Goal: Connect with others: Connect with others

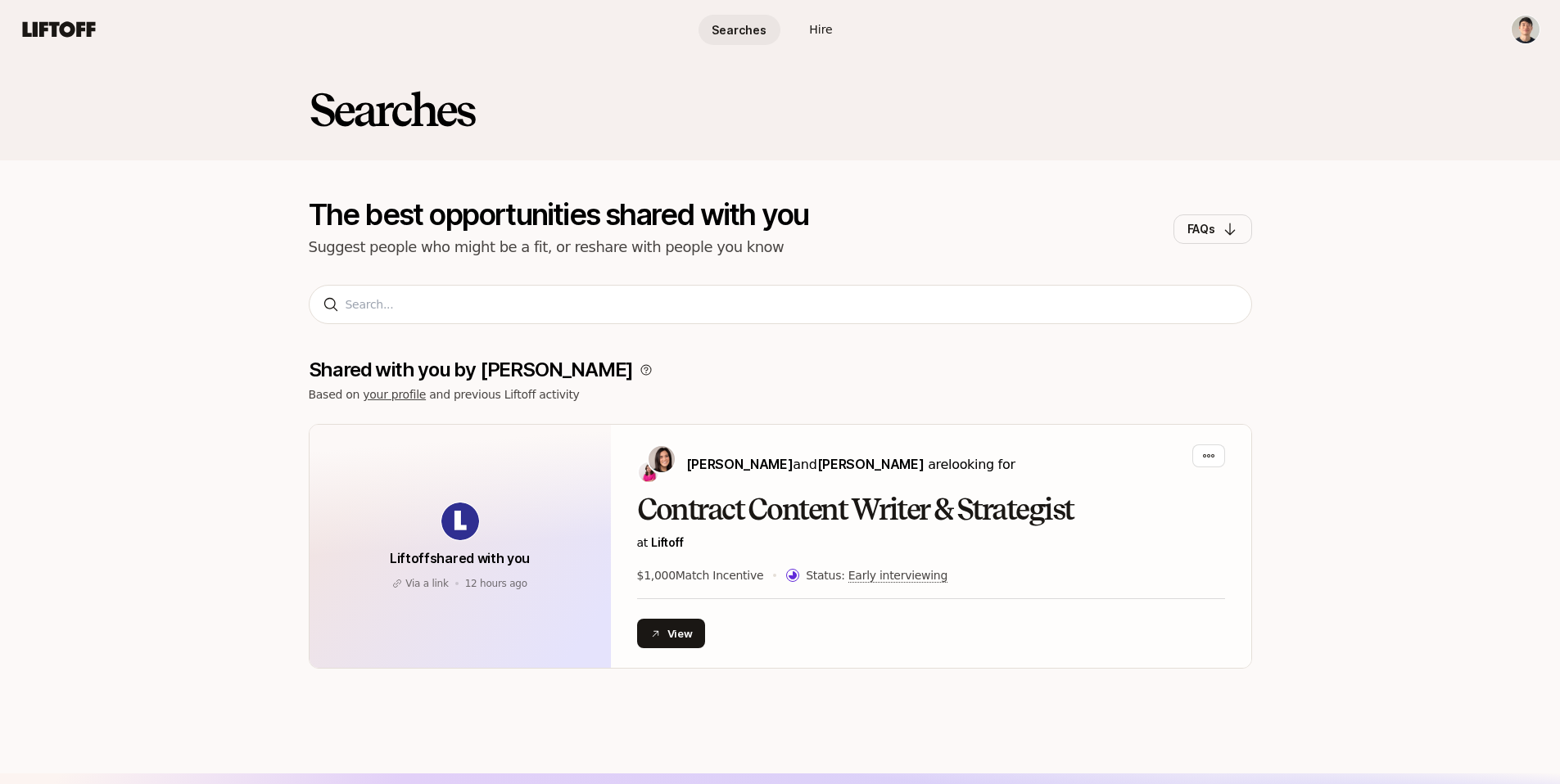
click at [1512, 24] on html "Searches Hire Searches Hire Searches The best opportunities shared with you Sug…" at bounding box center [780, 392] width 1560 height 784
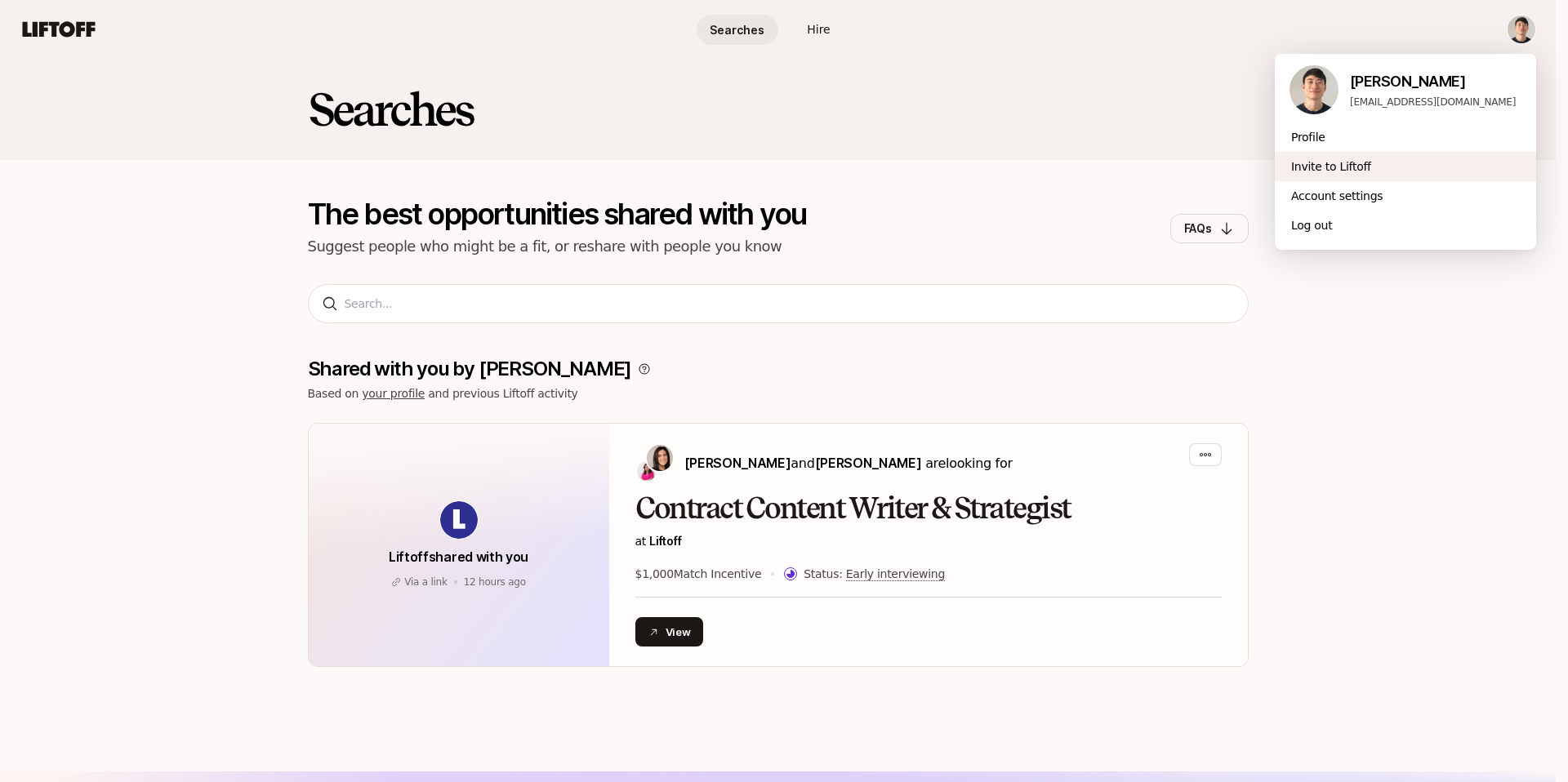
click at [1360, 163] on div "Invite to Liftoff" at bounding box center [1405, 166] width 261 height 29
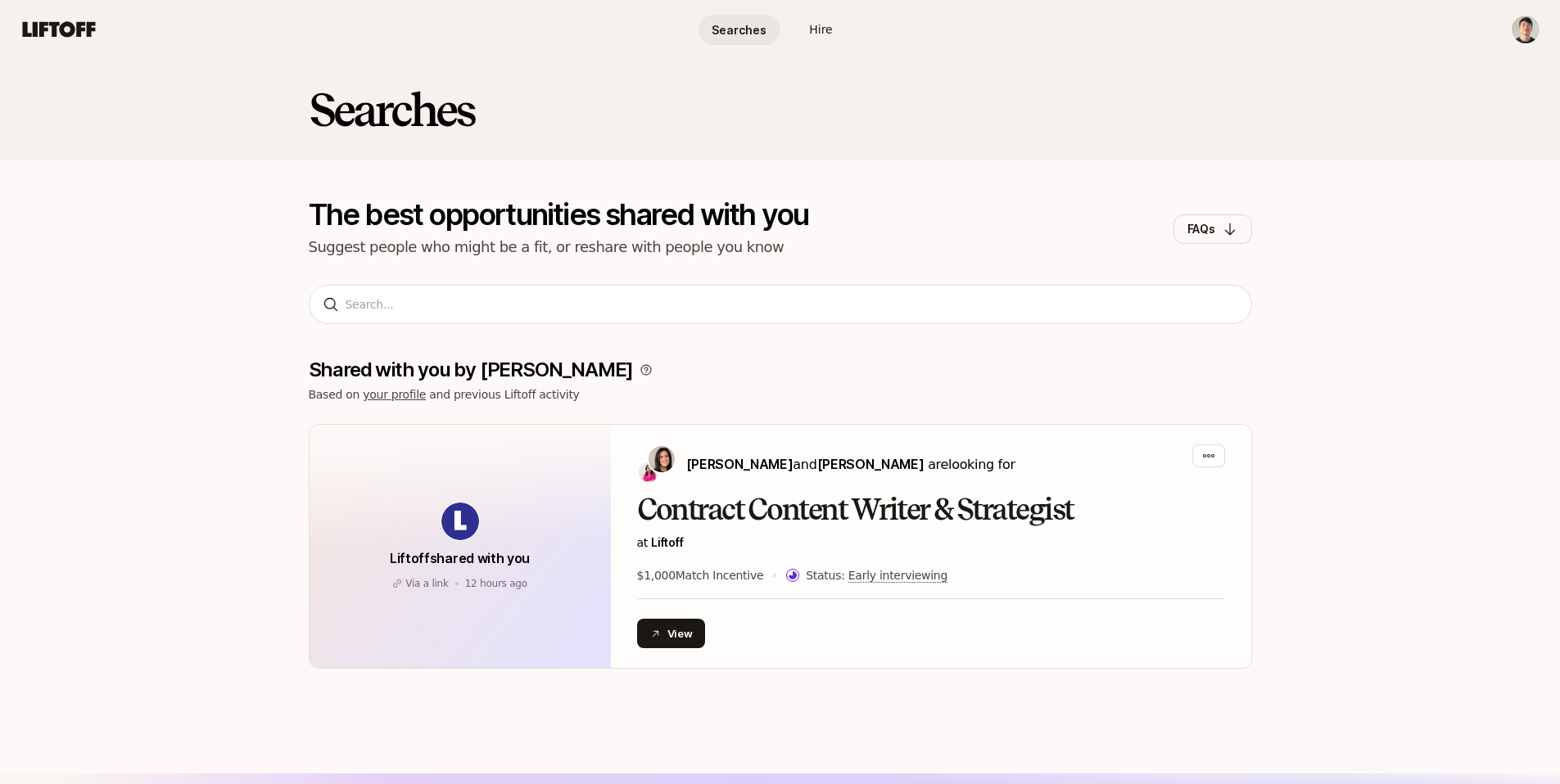
click at [817, 30] on span "Hire" at bounding box center [820, 30] width 23 height 17
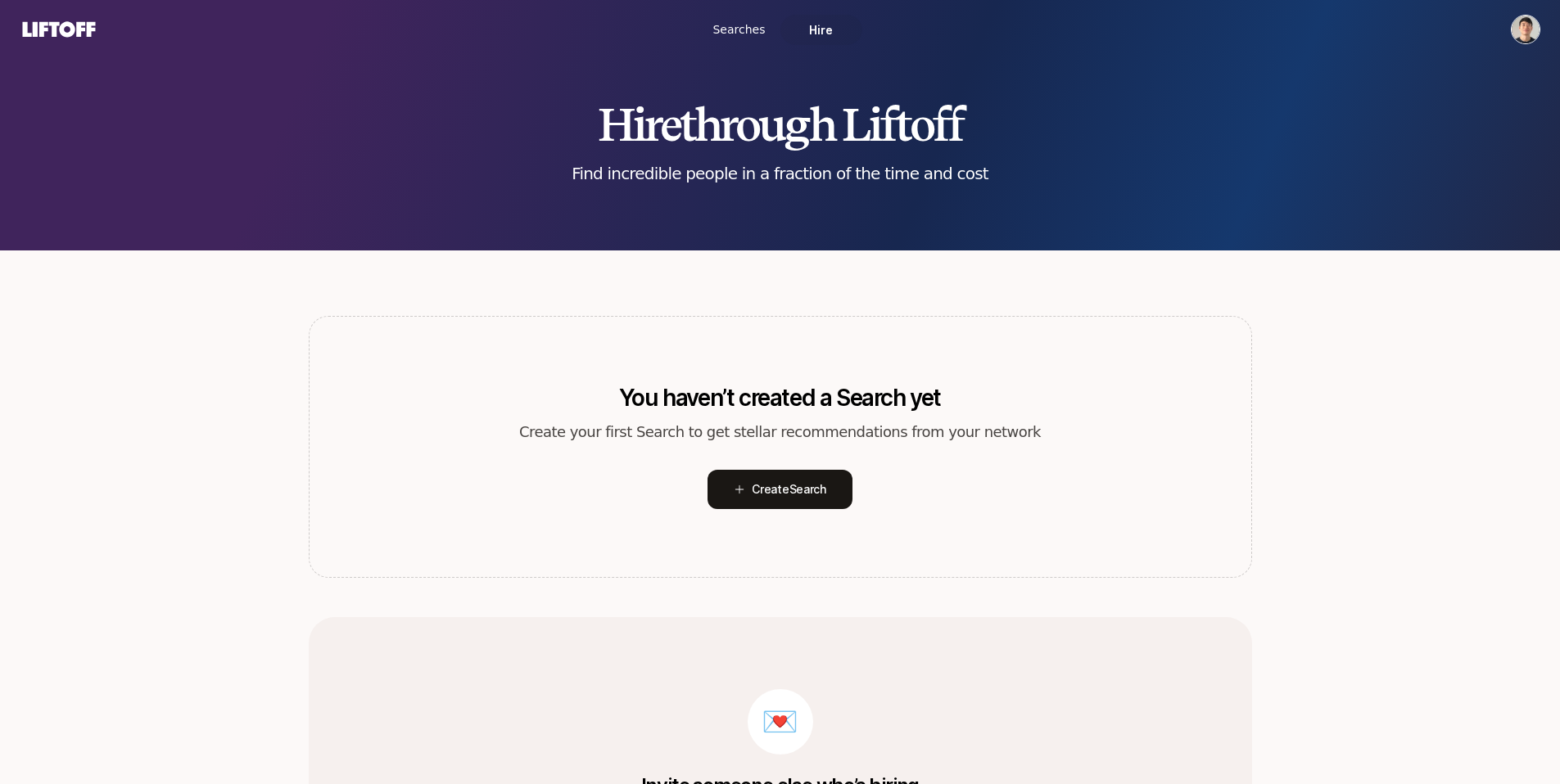
click at [1538, 28] on html "Searches Hire Hire through Liftoff Find incredible people in a fraction of the …" at bounding box center [780, 392] width 1560 height 784
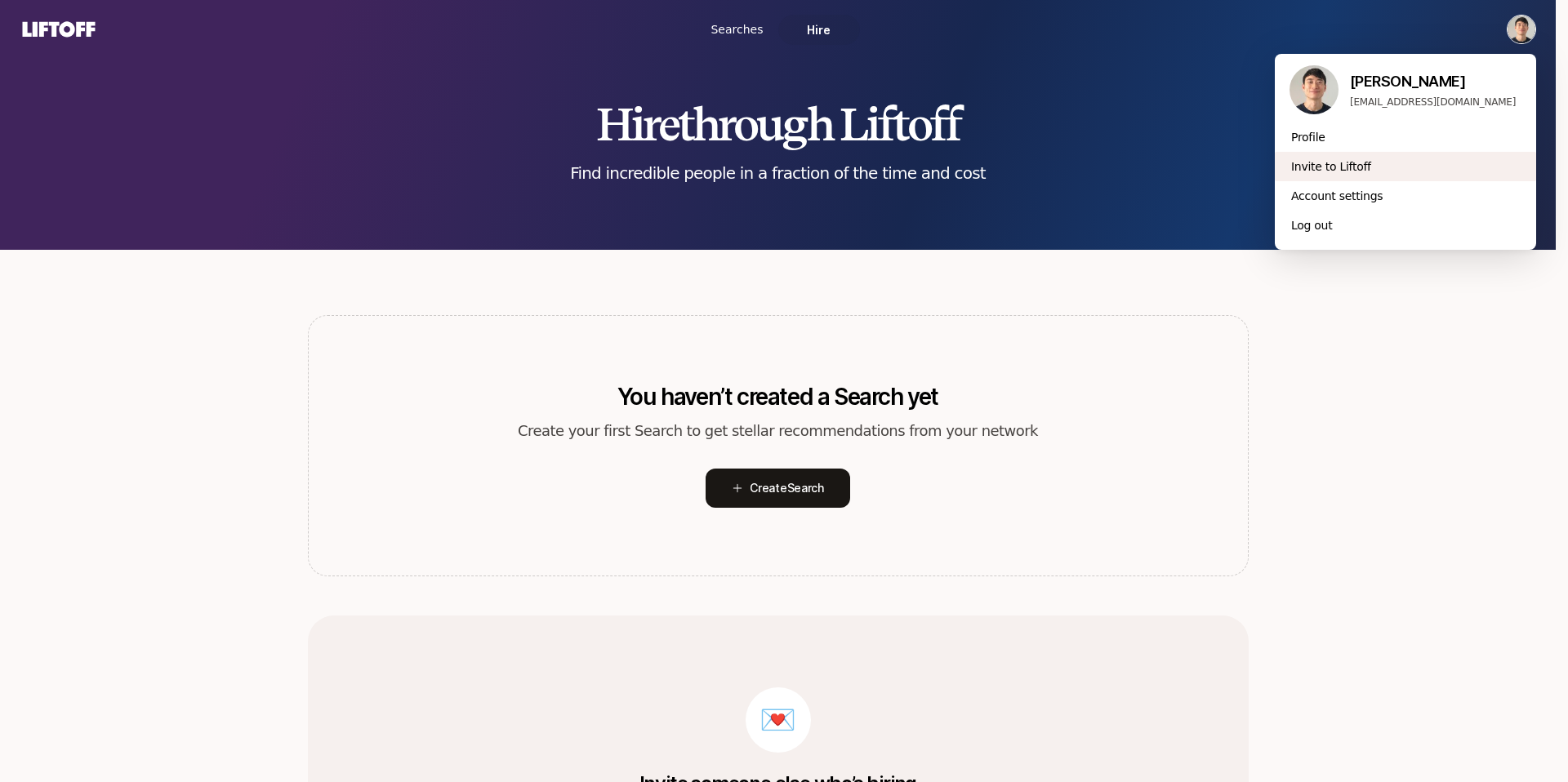
click at [1353, 155] on div "Invite to Liftoff" at bounding box center [1405, 166] width 261 height 29
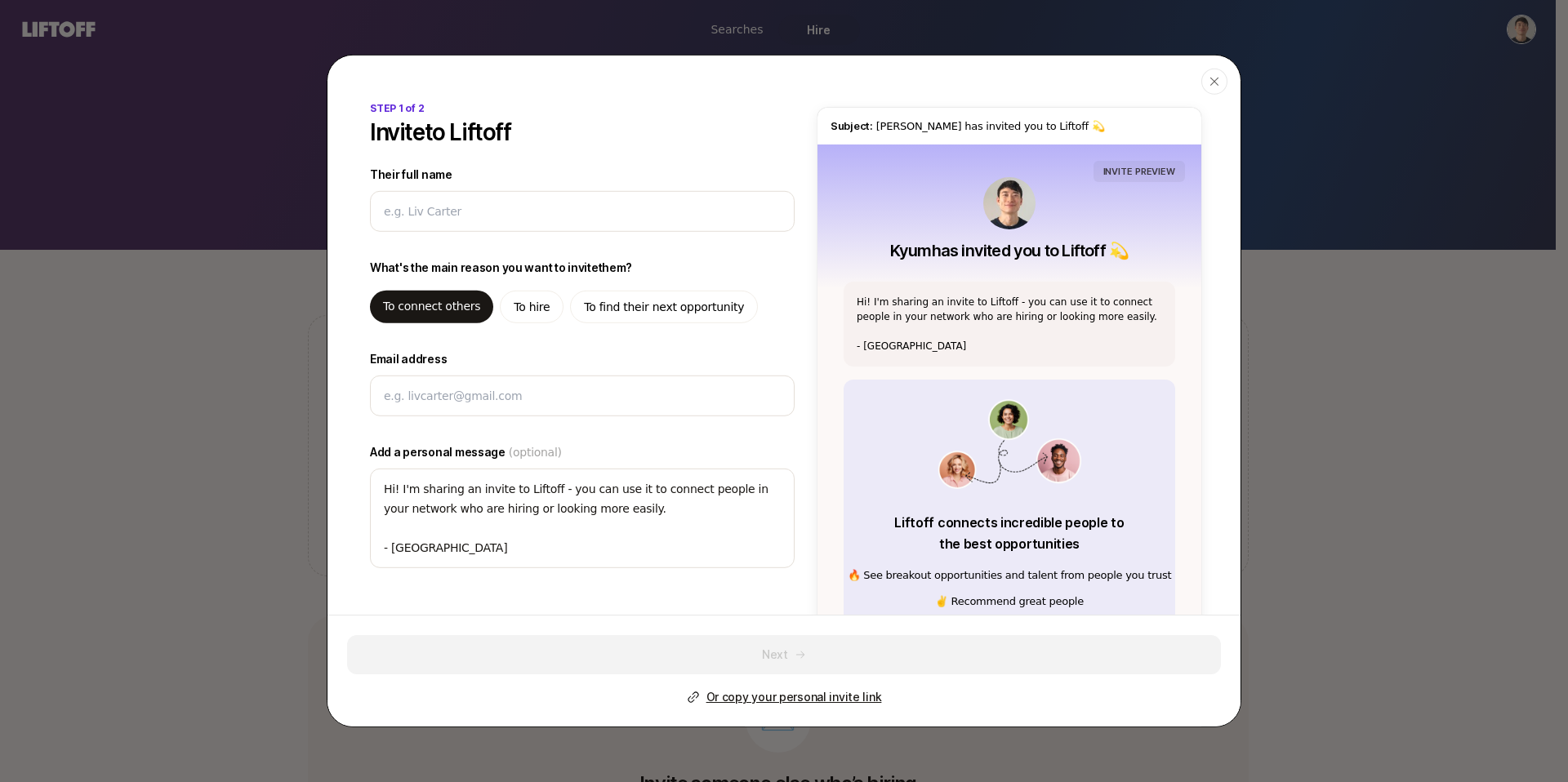
click at [510, 310] on div "To hire" at bounding box center [531, 307] width 64 height 32
type textarea "x"
type textarea "Hi! I'm sharing an invite to Liftoff - you can use it to hire, and find high qu…"
click at [1210, 68] on div "button" at bounding box center [1214, 81] width 26 height 26
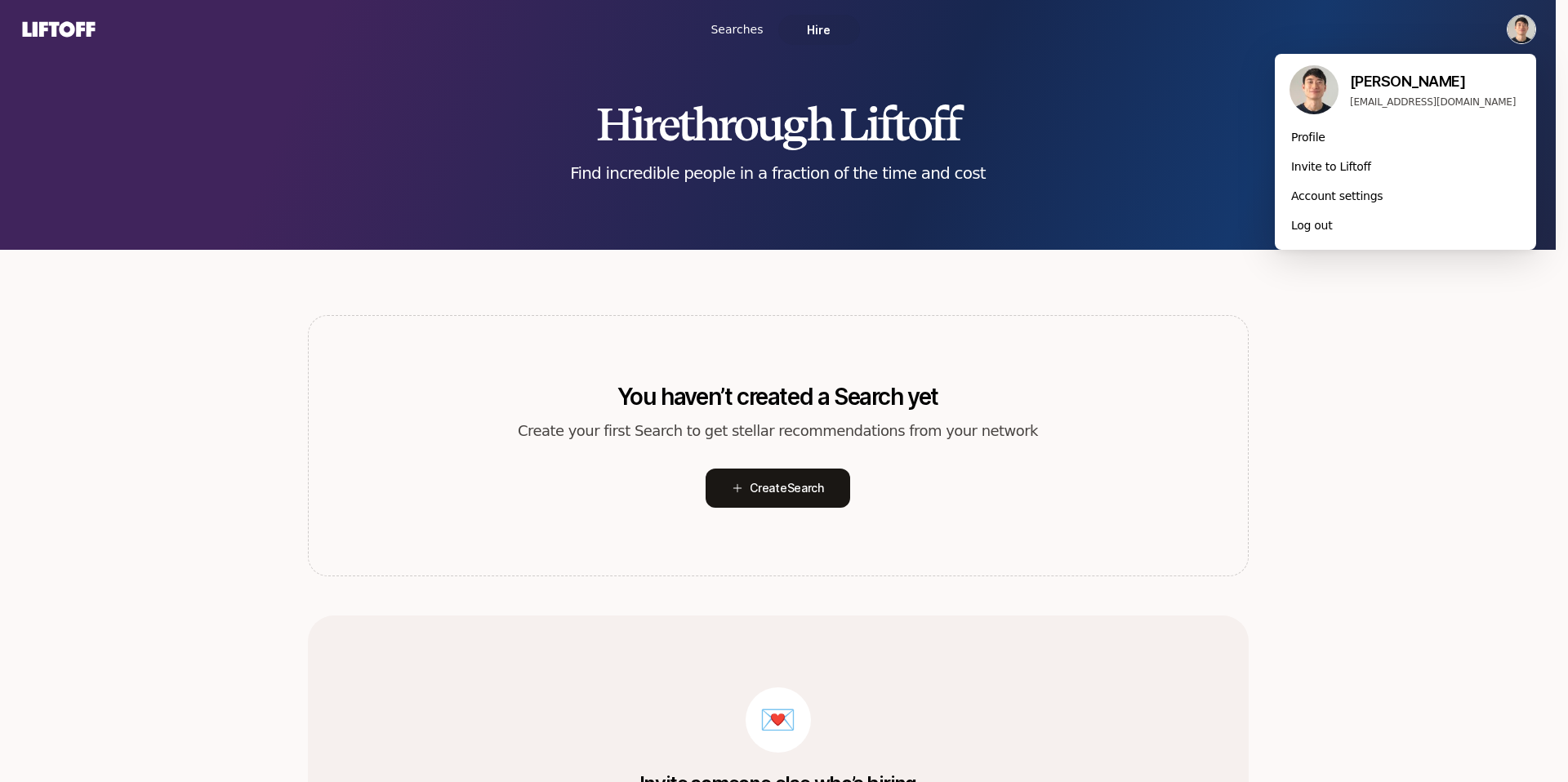
click at [1529, 22] on html "Searches Hire Hire through Liftoff Find incredible people in a fraction of the …" at bounding box center [784, 391] width 1568 height 782
click at [1379, 191] on div "Account settings" at bounding box center [1405, 196] width 261 height 29
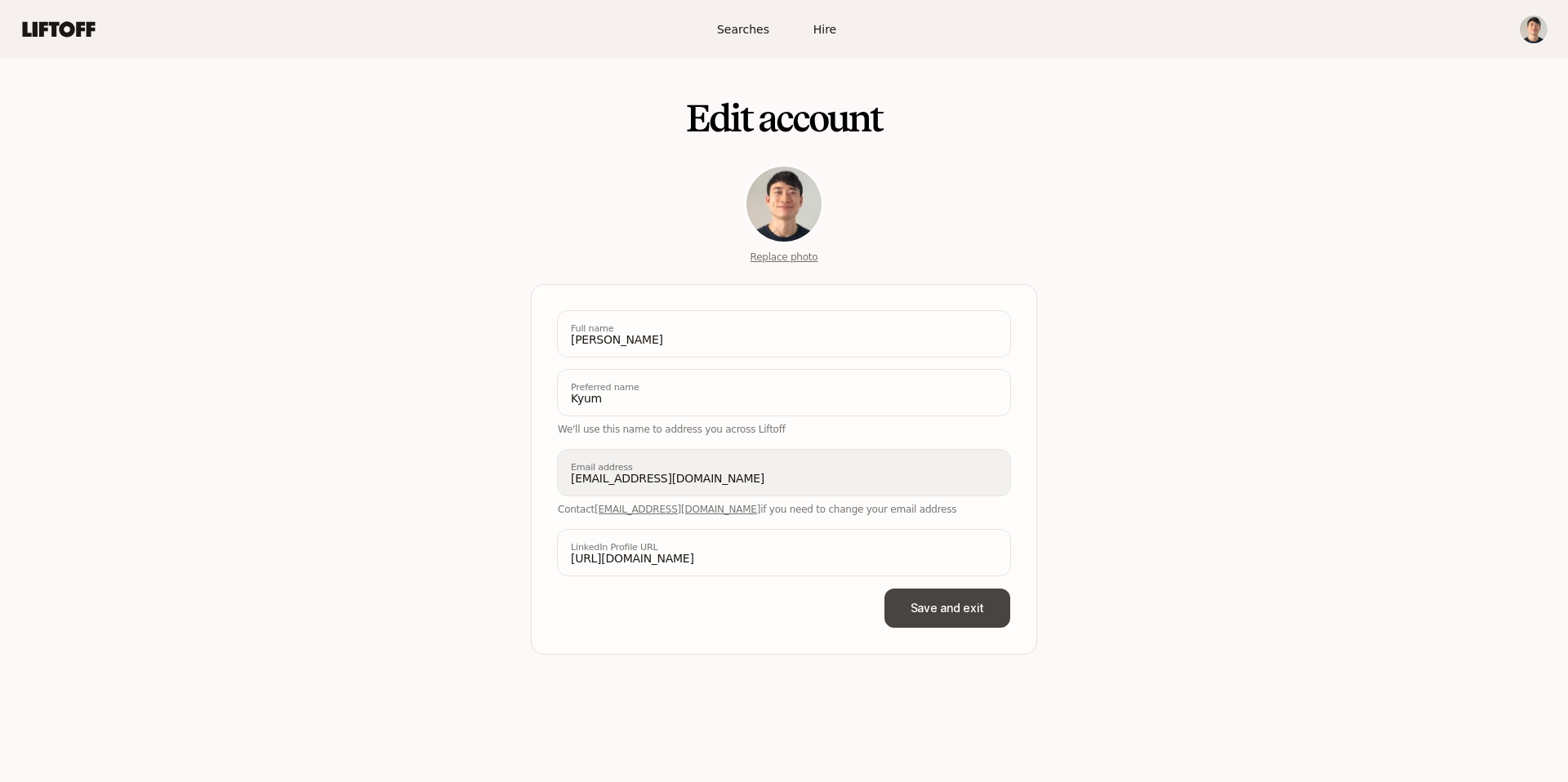
click at [952, 617] on button "Save and exit" at bounding box center [947, 609] width 125 height 39
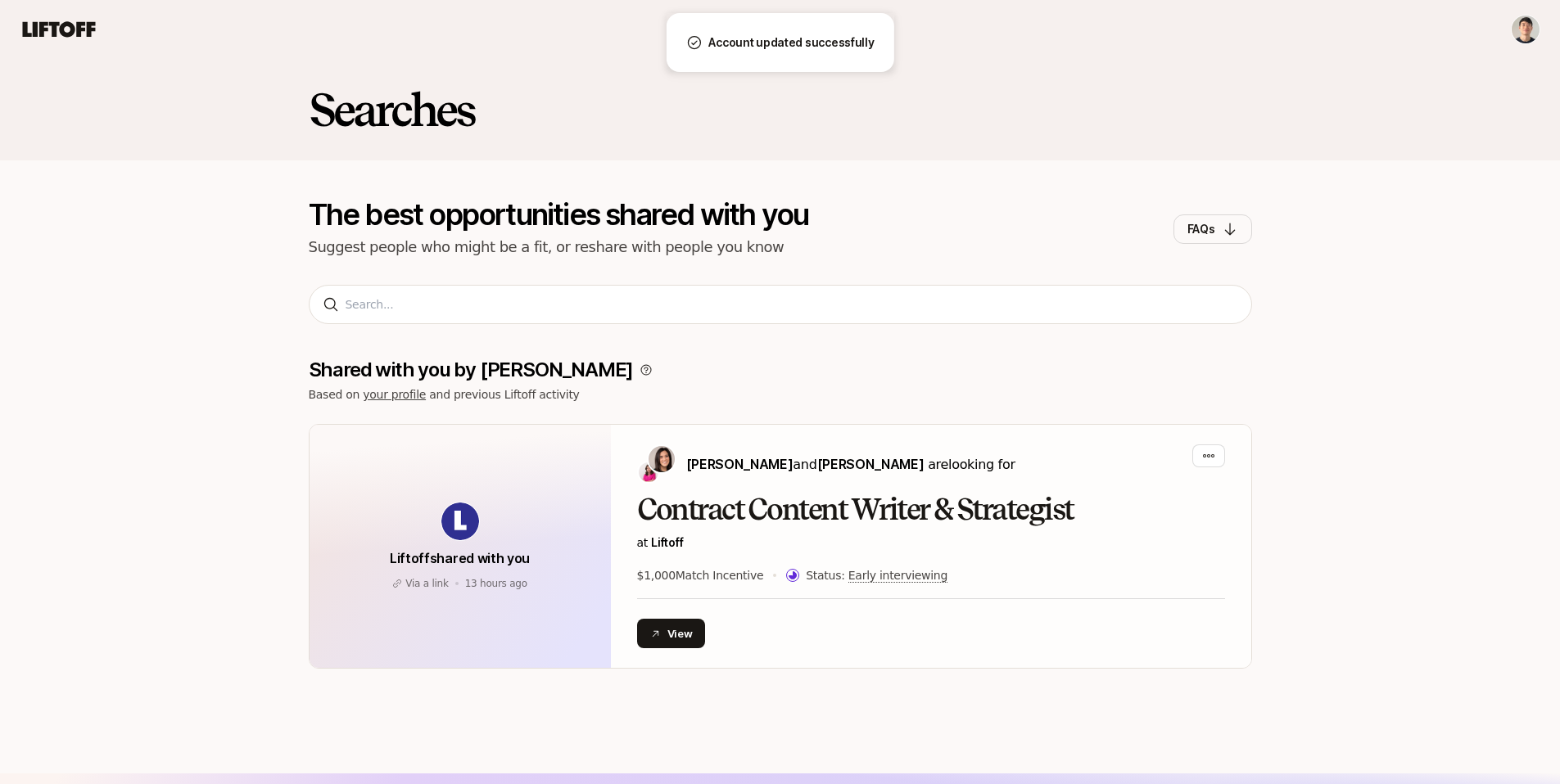
click at [1520, 32] on html "Searches Hire Searches Hire Searches The best opportunities shared with you Sug…" at bounding box center [780, 392] width 1560 height 784
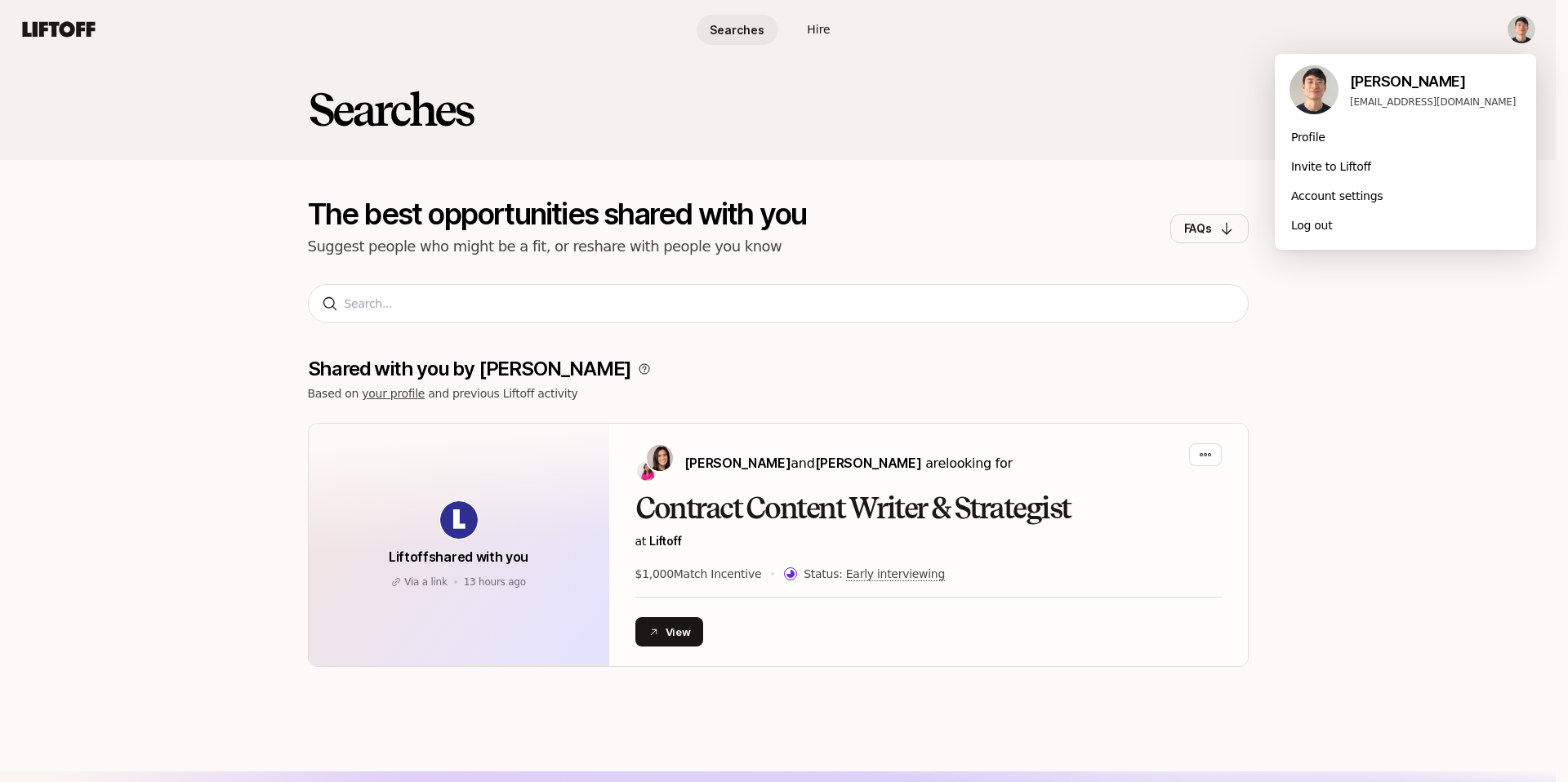
click at [359, 127] on html "Searches Hire Searches Hire Searches The best opportunities shared with you Sug…" at bounding box center [784, 391] width 1568 height 782
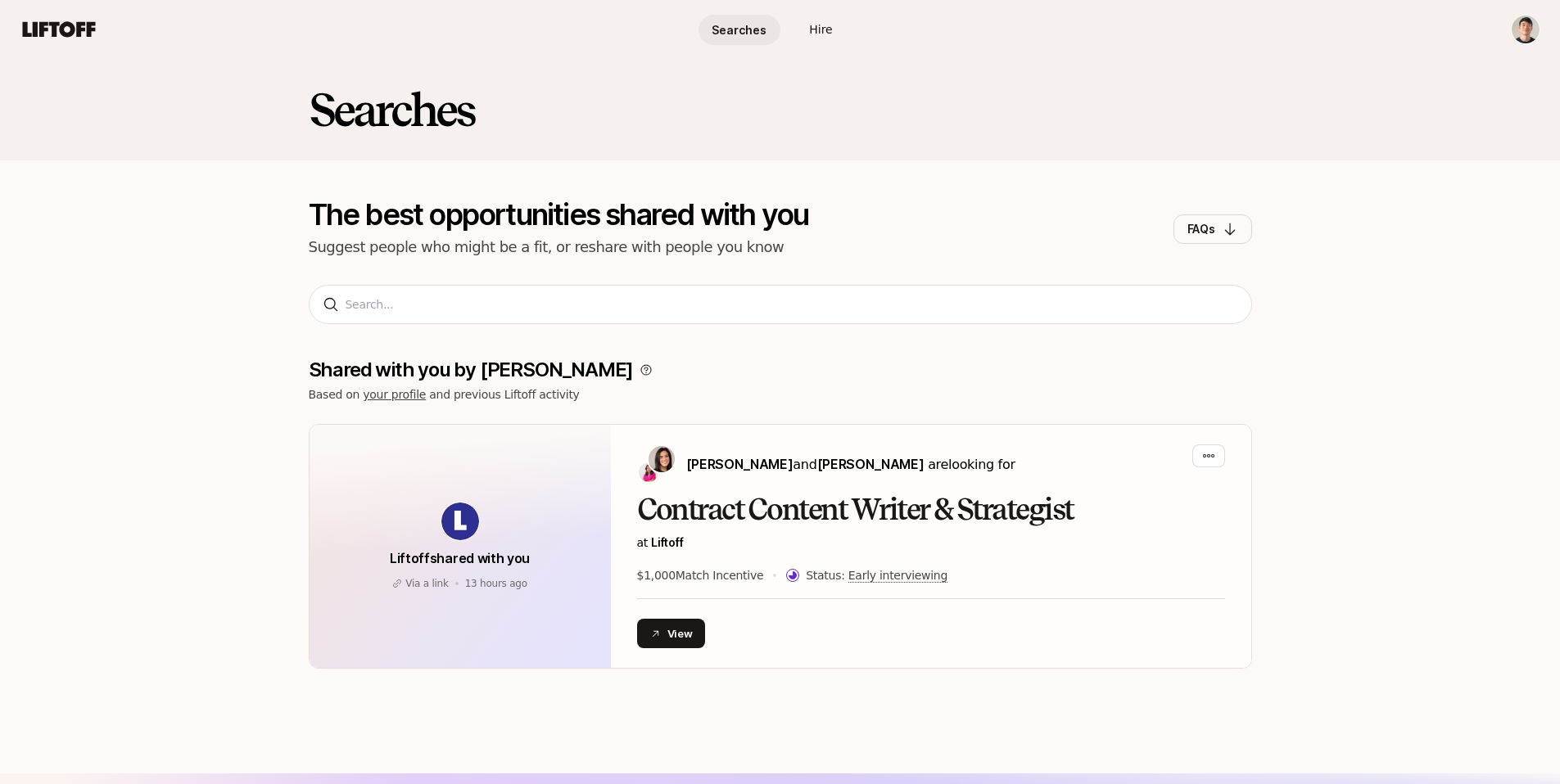
click at [365, 112] on h2 "Searches" at bounding box center [392, 109] width 166 height 49
click at [37, 22] on icon at bounding box center [59, 29] width 73 height 15
click at [817, 30] on span "Hire" at bounding box center [820, 30] width 23 height 17
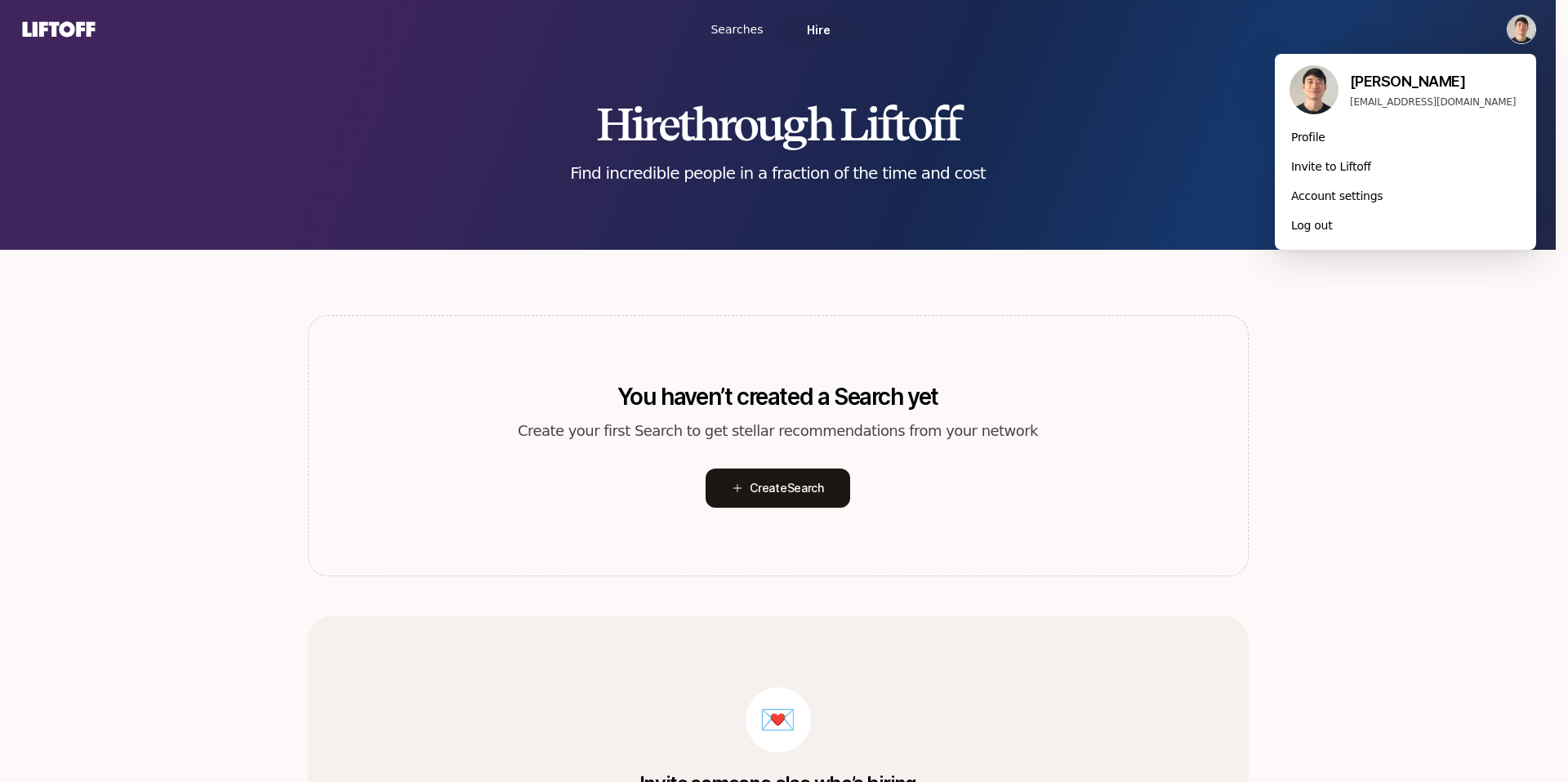
click at [1525, 42] on html "Searches Hire Hire through Liftoff Find incredible people in a fraction of the …" at bounding box center [784, 391] width 1568 height 782
click at [1396, 167] on div "Invite to Liftoff" at bounding box center [1405, 166] width 261 height 29
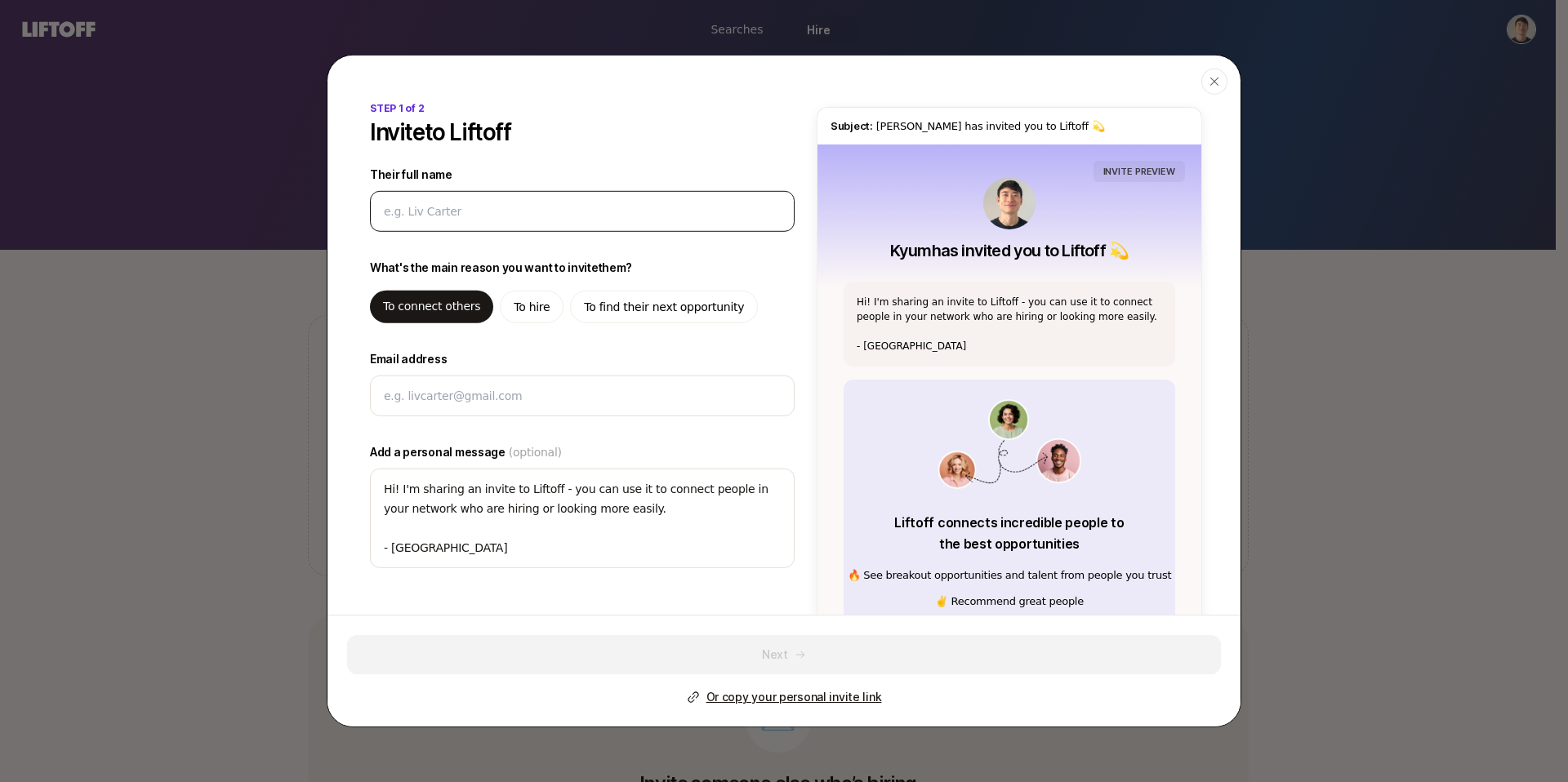
click at [523, 227] on div at bounding box center [581, 212] width 424 height 41
click at [527, 209] on input "Their full name" at bounding box center [582, 211] width 397 height 20
type textarea "x"
type input "B"
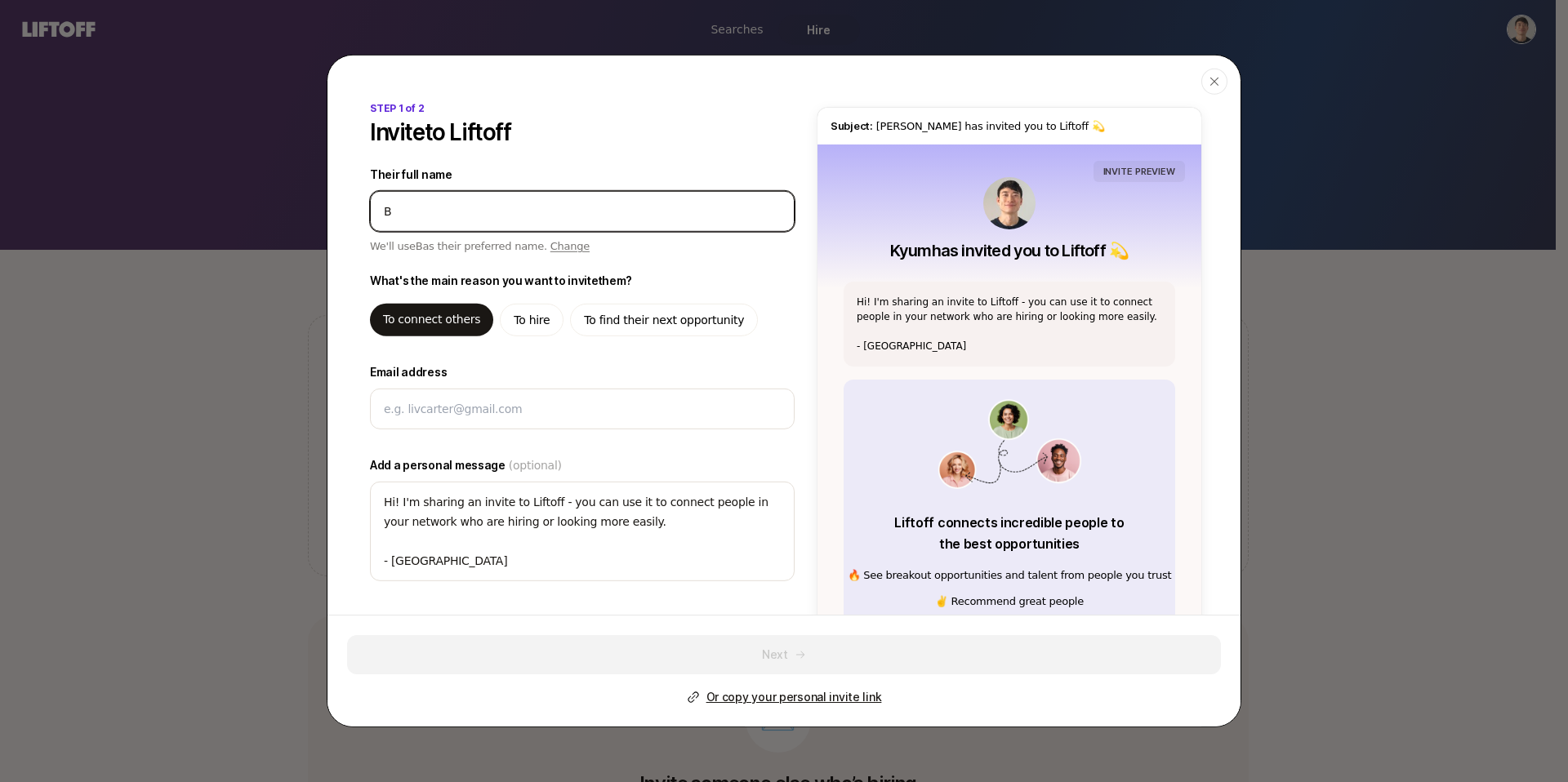
type textarea "x"
type input "Be"
type textarea "x"
type input "Ben"
type textarea "x"
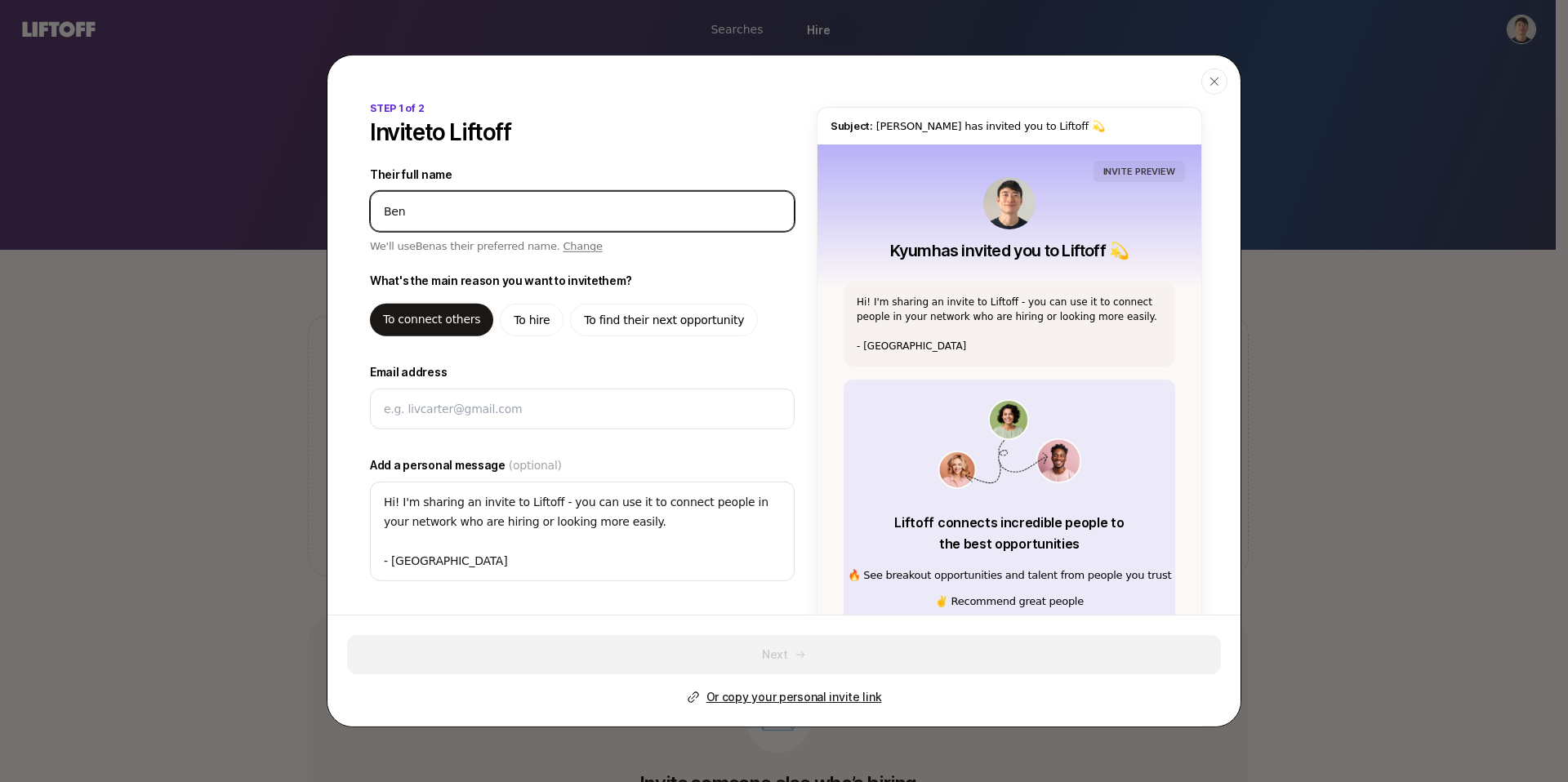
type input "Ben"
type textarea "x"
type input "[PERSON_NAME]"
type textarea "x"
type input "[PERSON_NAME]"
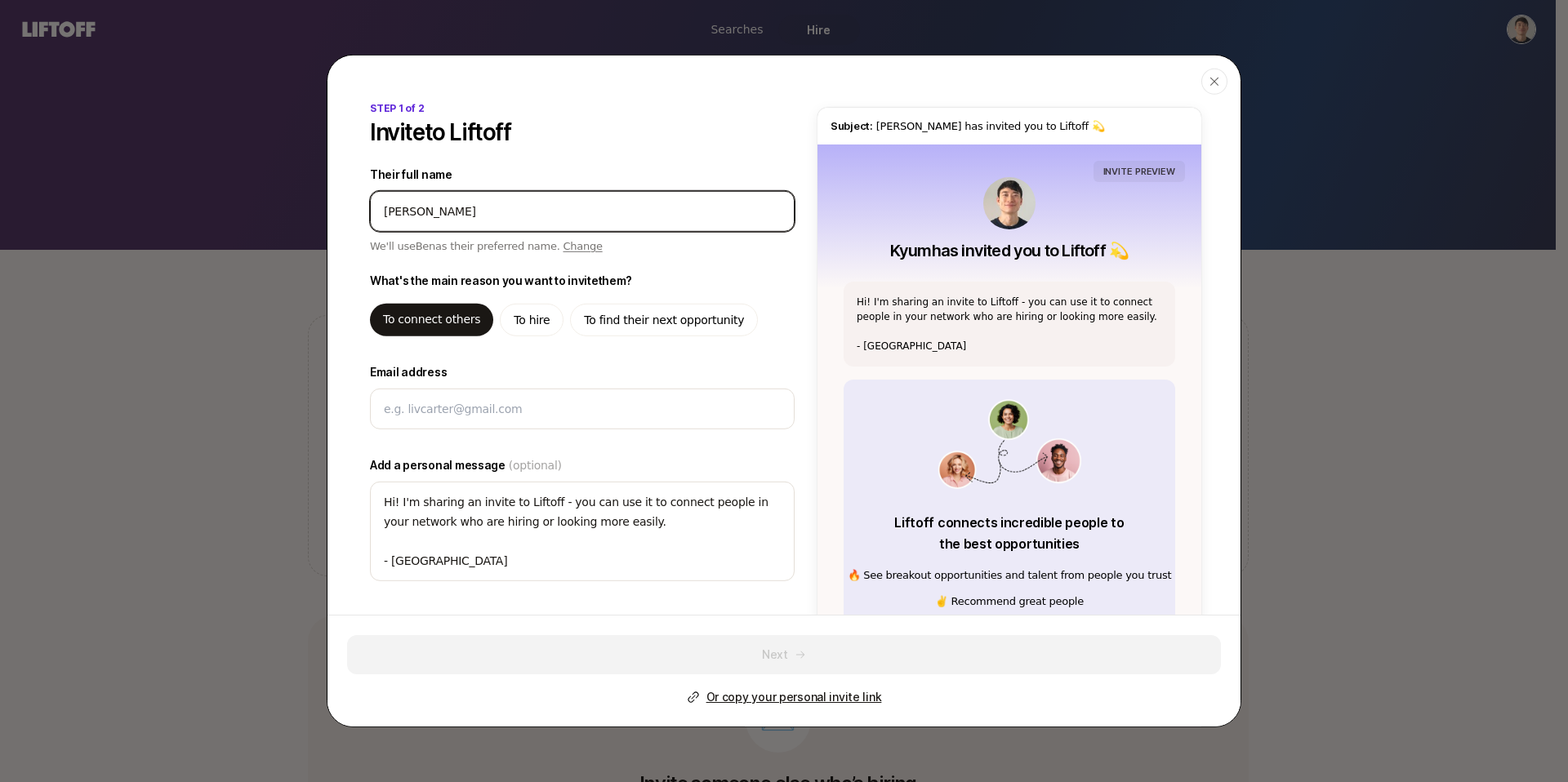
type textarea "x"
type input "[PERSON_NAME]"
type textarea "x"
type input "[PERSON_NAME]"
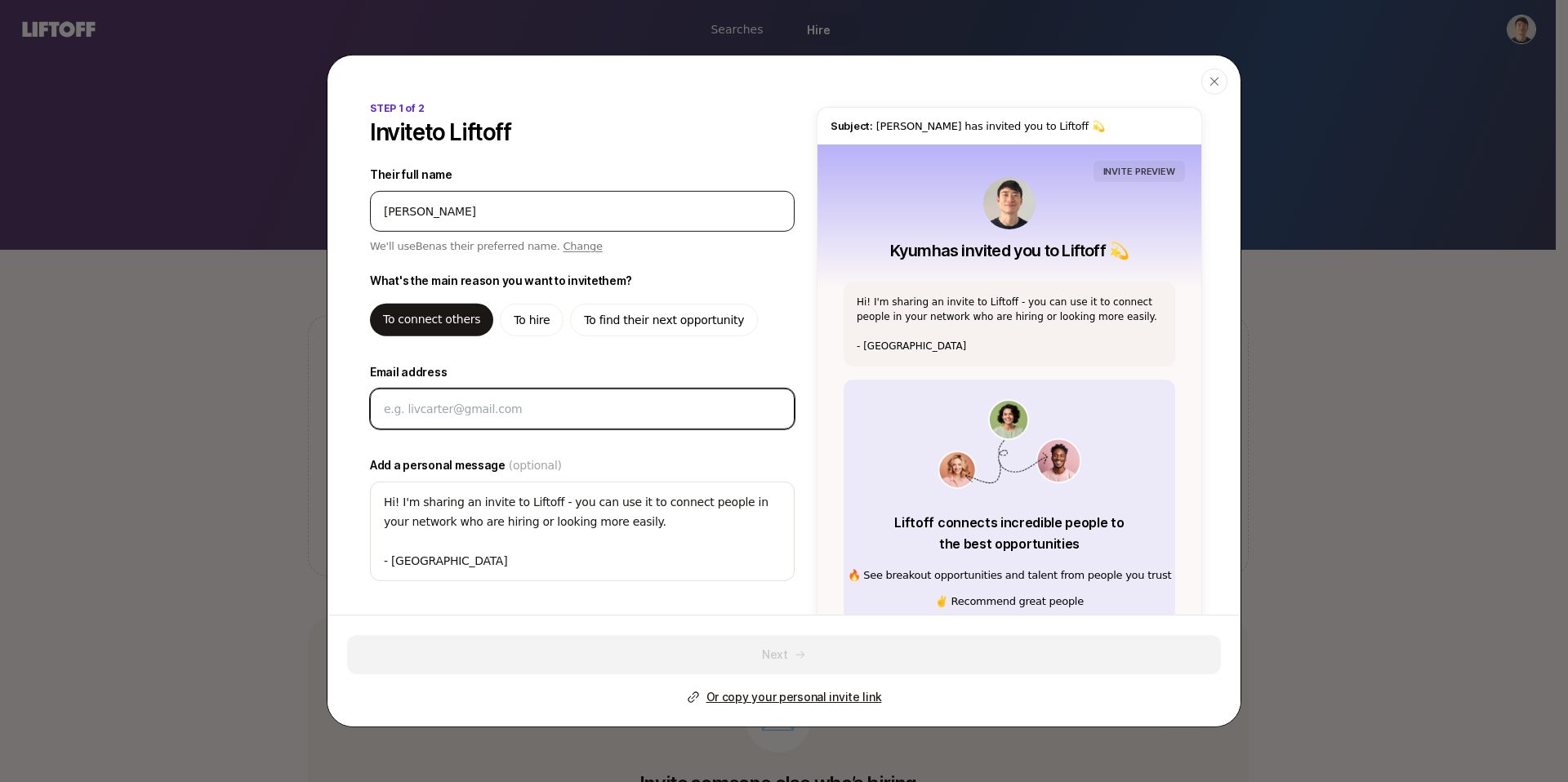
type textarea "x"
type textarea "Hi [PERSON_NAME]! I'm sharing an invite to Liftoff - you can use it to connect …"
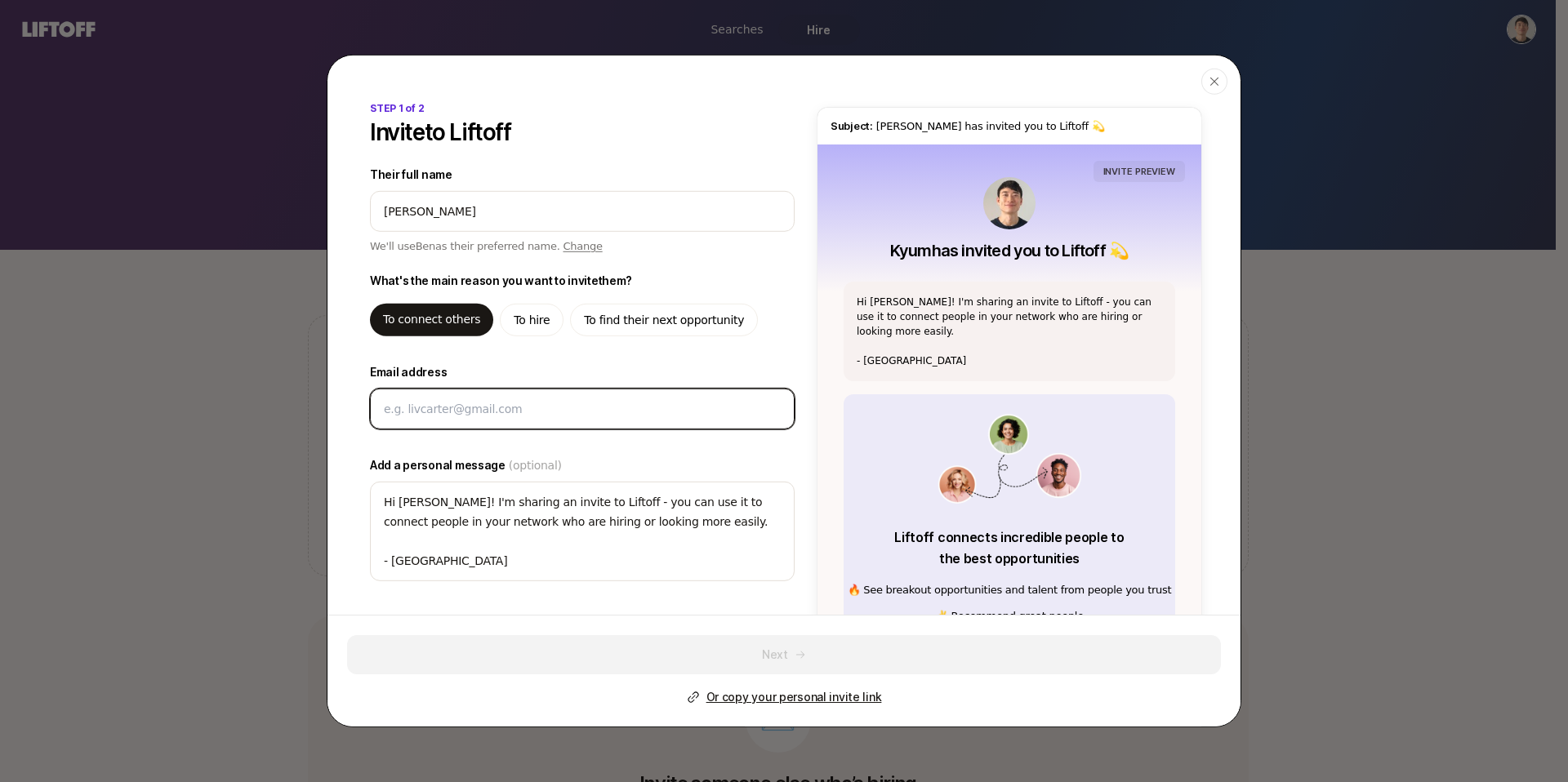
click at [509, 412] on input "Email address" at bounding box center [582, 409] width 397 height 20
type textarea "x"
type input "b"
type textarea "x"
type input "be"
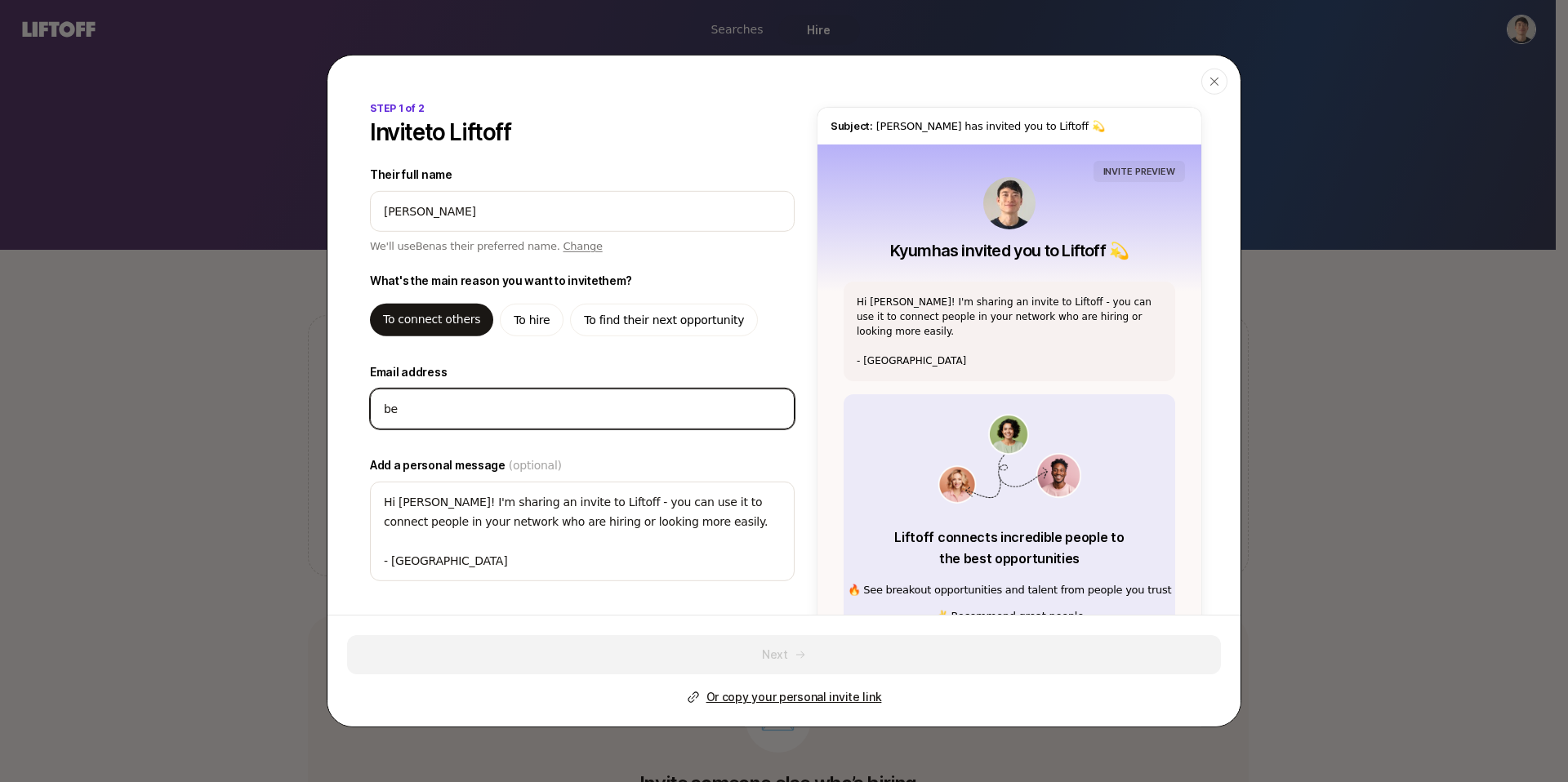
type textarea "x"
type input "ben"
type textarea "x"
type input "ben@"
type textarea "x"
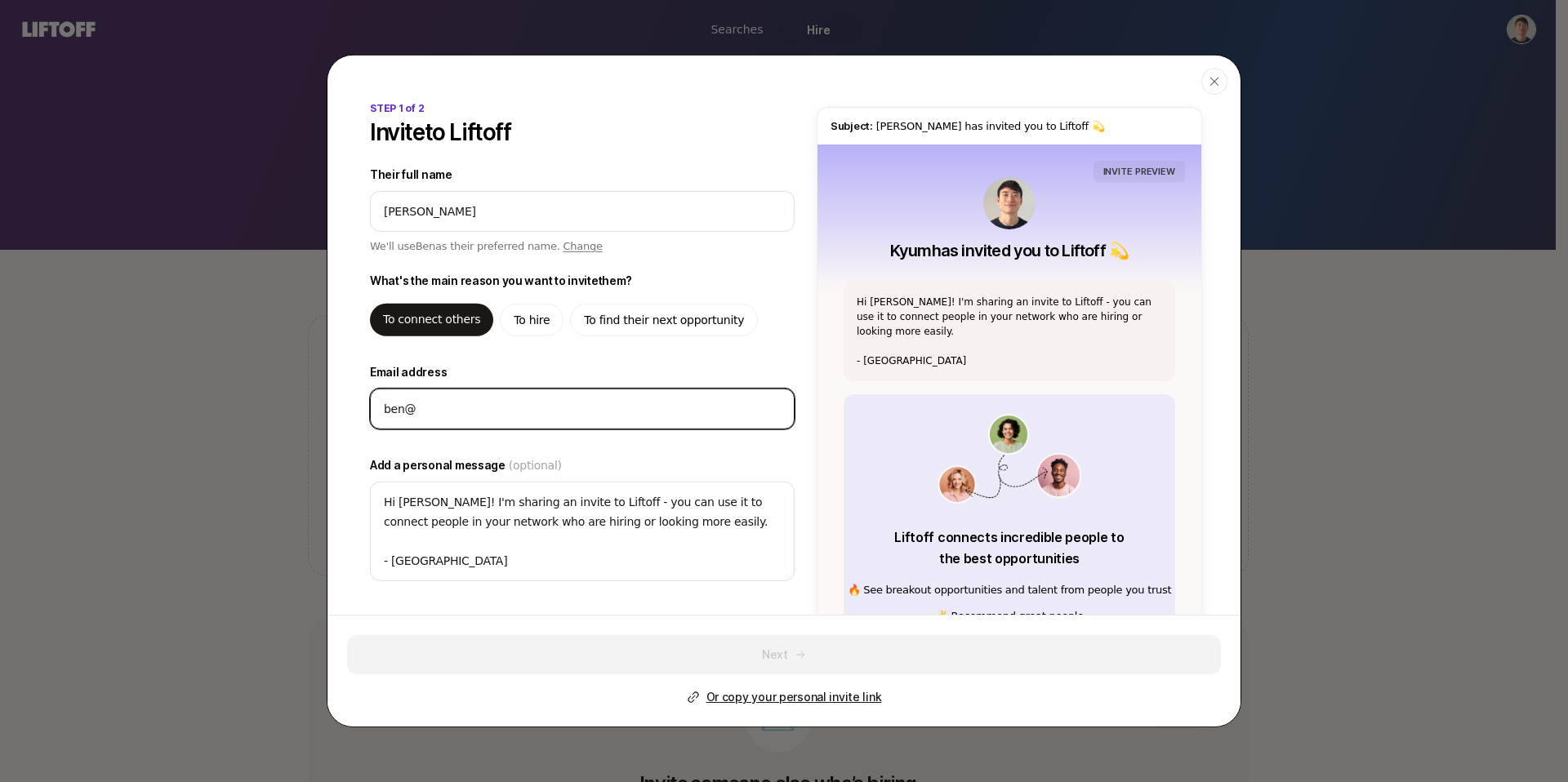
type input "ben@l"
type textarea "x"
type input "ben@li"
type textarea "x"
type input "ben@lin"
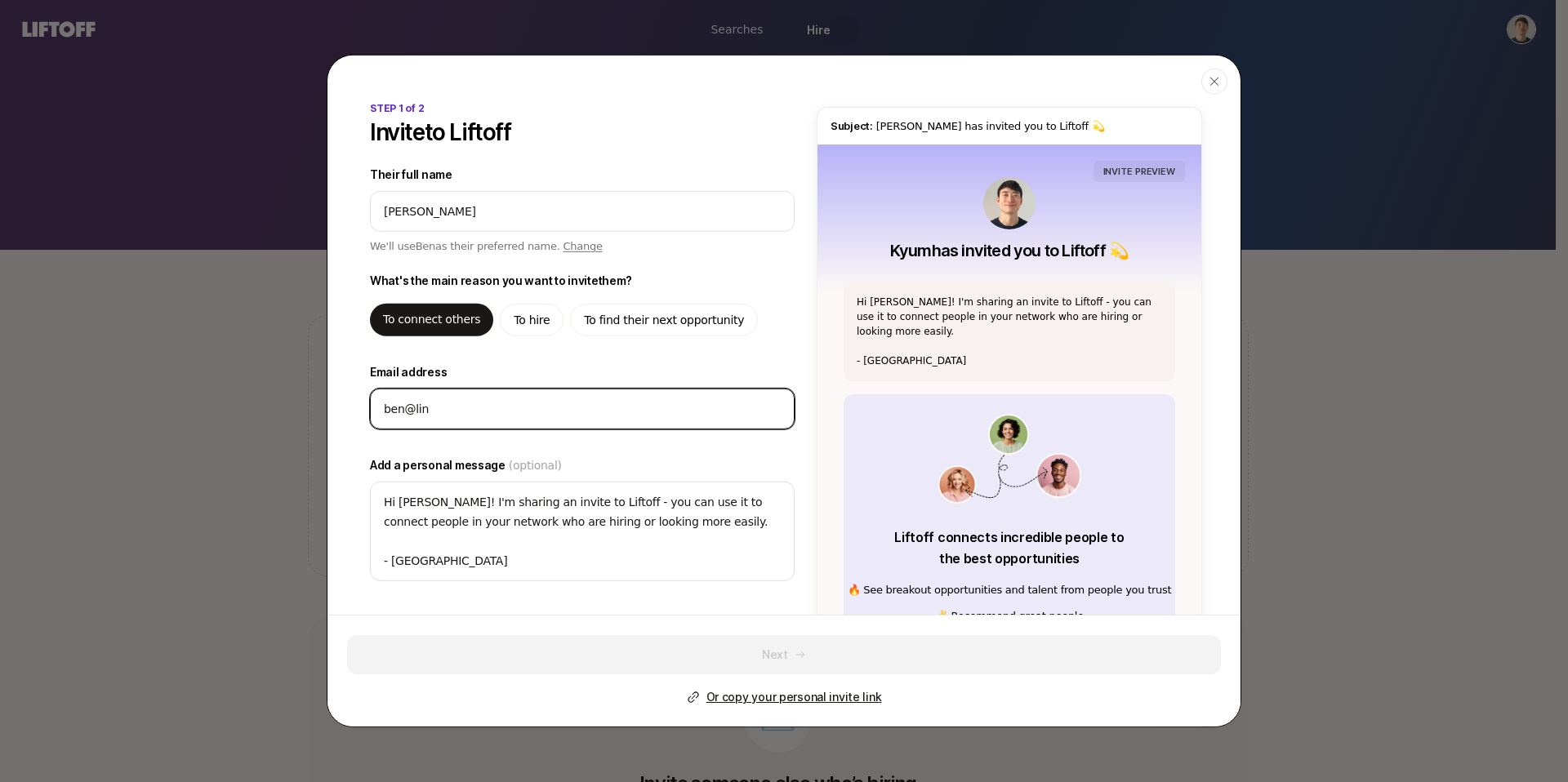
type textarea "x"
type input "ben@line"
type textarea "x"
type input "ben@liner"
type textarea "x"
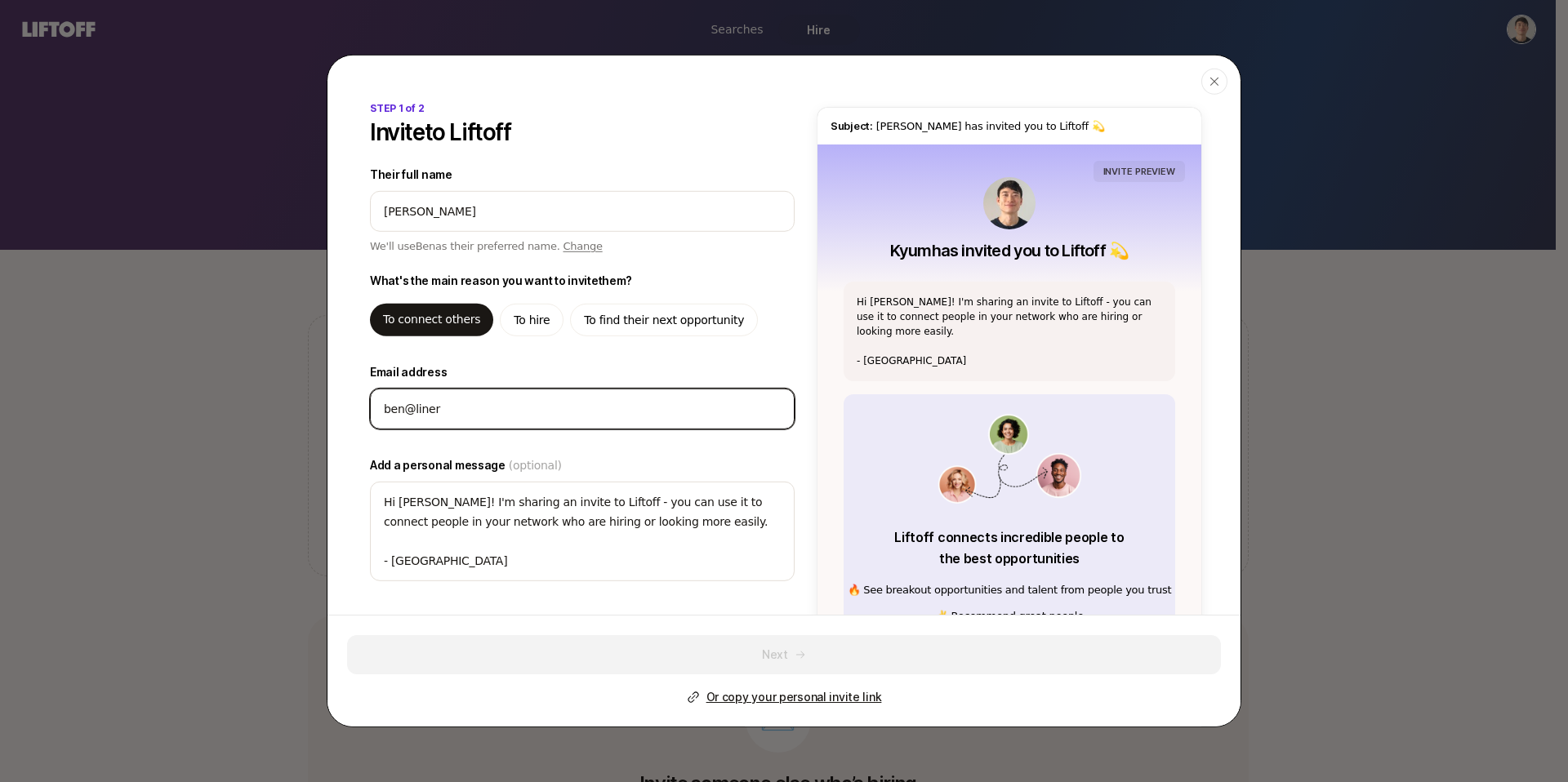
type input "ben@linerc"
type textarea "x"
type input "ben@linerco"
type textarea "x"
type input "ben@linercor"
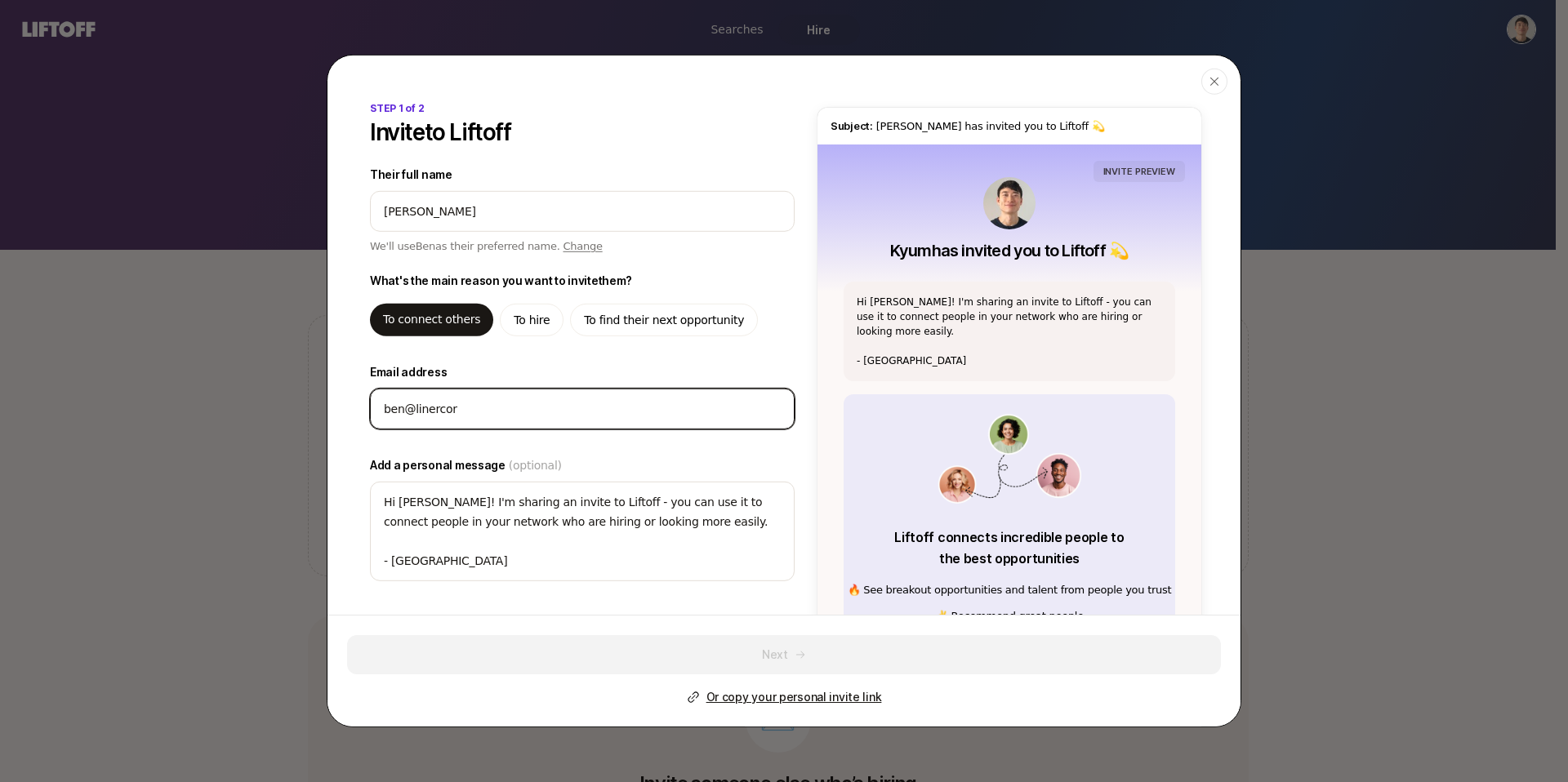
type textarea "x"
type input "ben@linercorp"
type textarea "x"
type input "ben@linercorp."
type textarea "x"
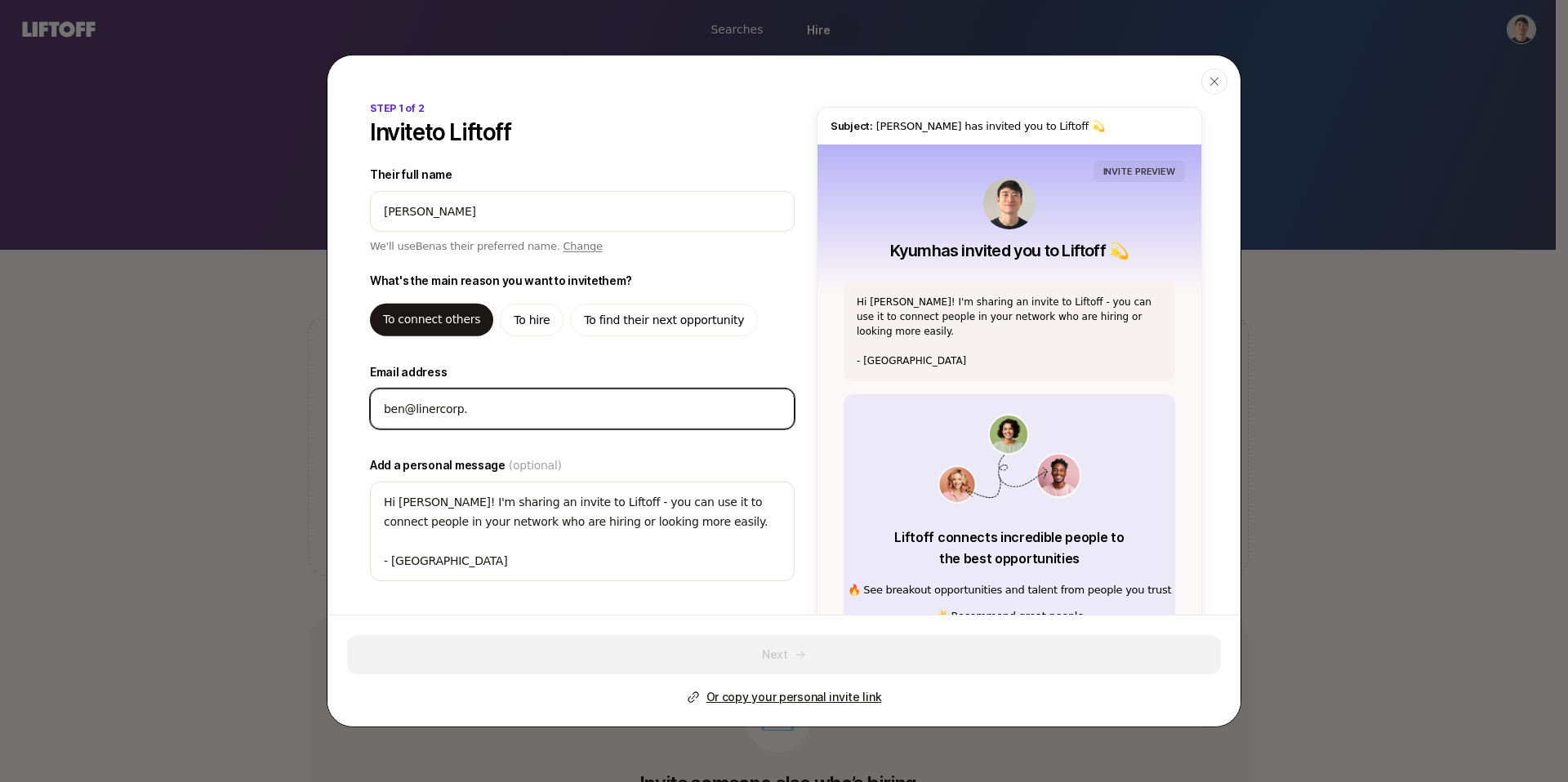
type input "ben@linercorp.c"
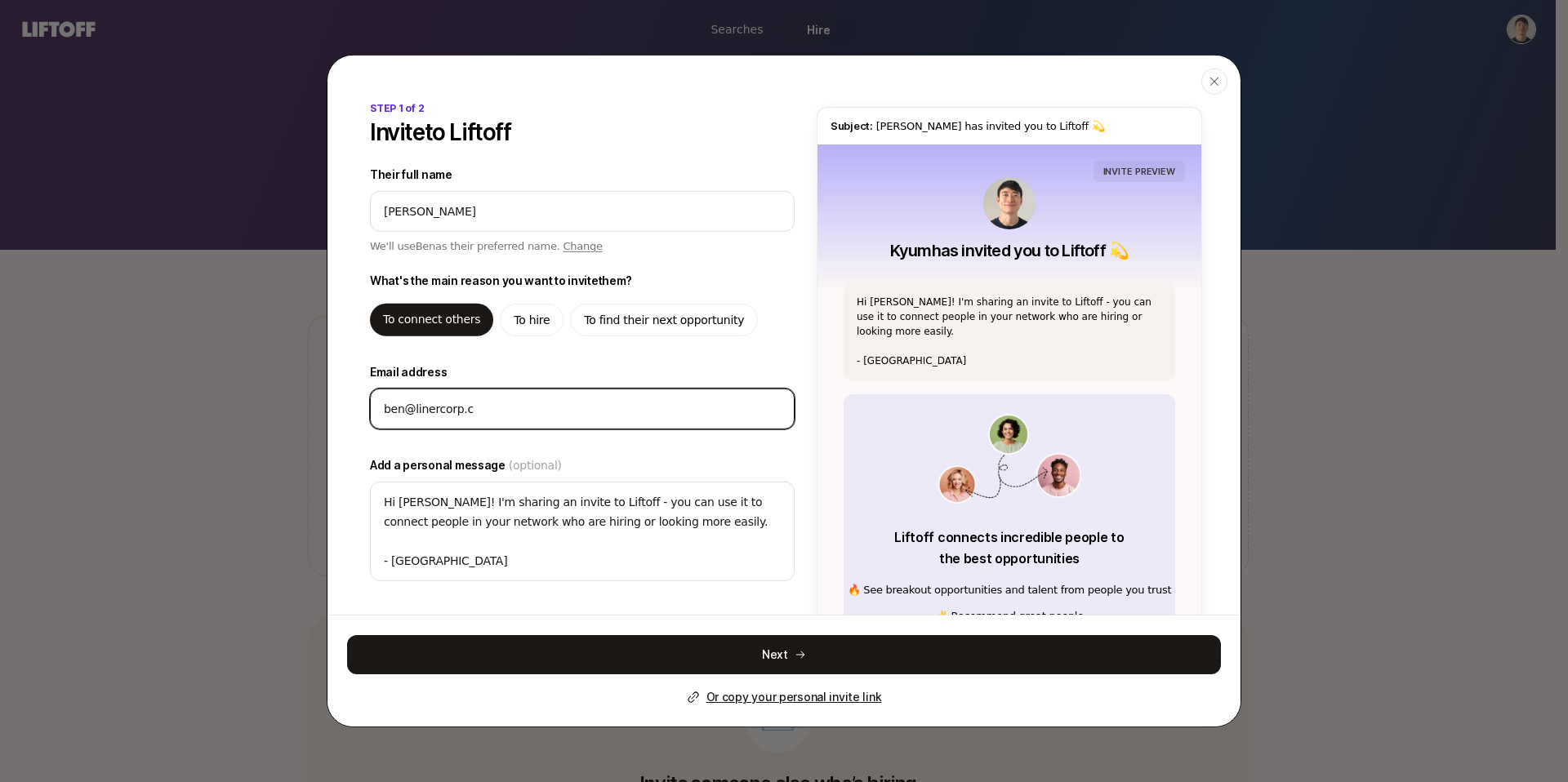
type textarea "x"
type input "[EMAIL_ADDRESS][DOMAIN_NAME]"
type textarea "x"
type input "[EMAIL_ADDRESS][DOMAIN_NAME]"
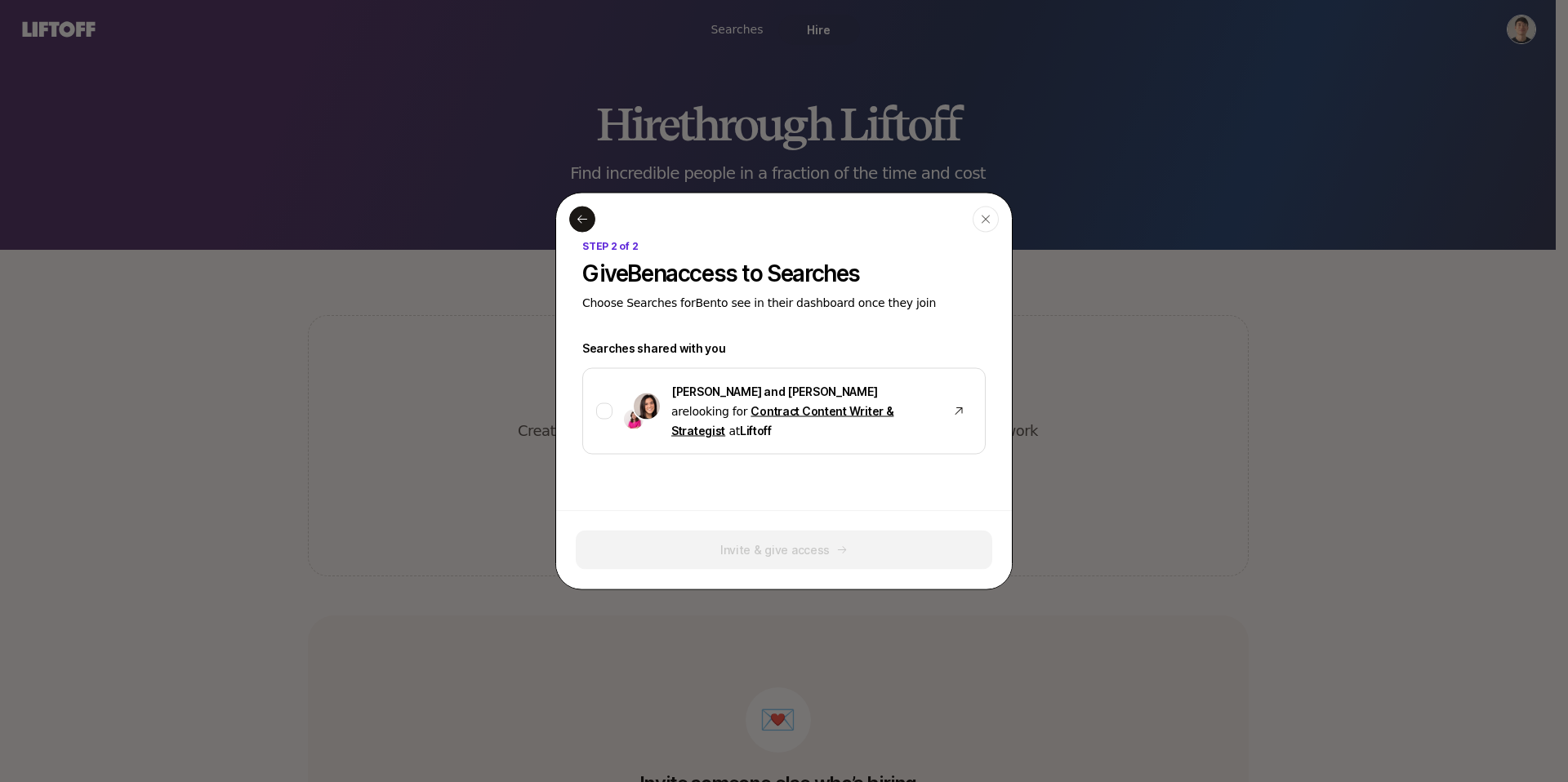
click at [586, 226] on icon at bounding box center [581, 219] width 13 height 13
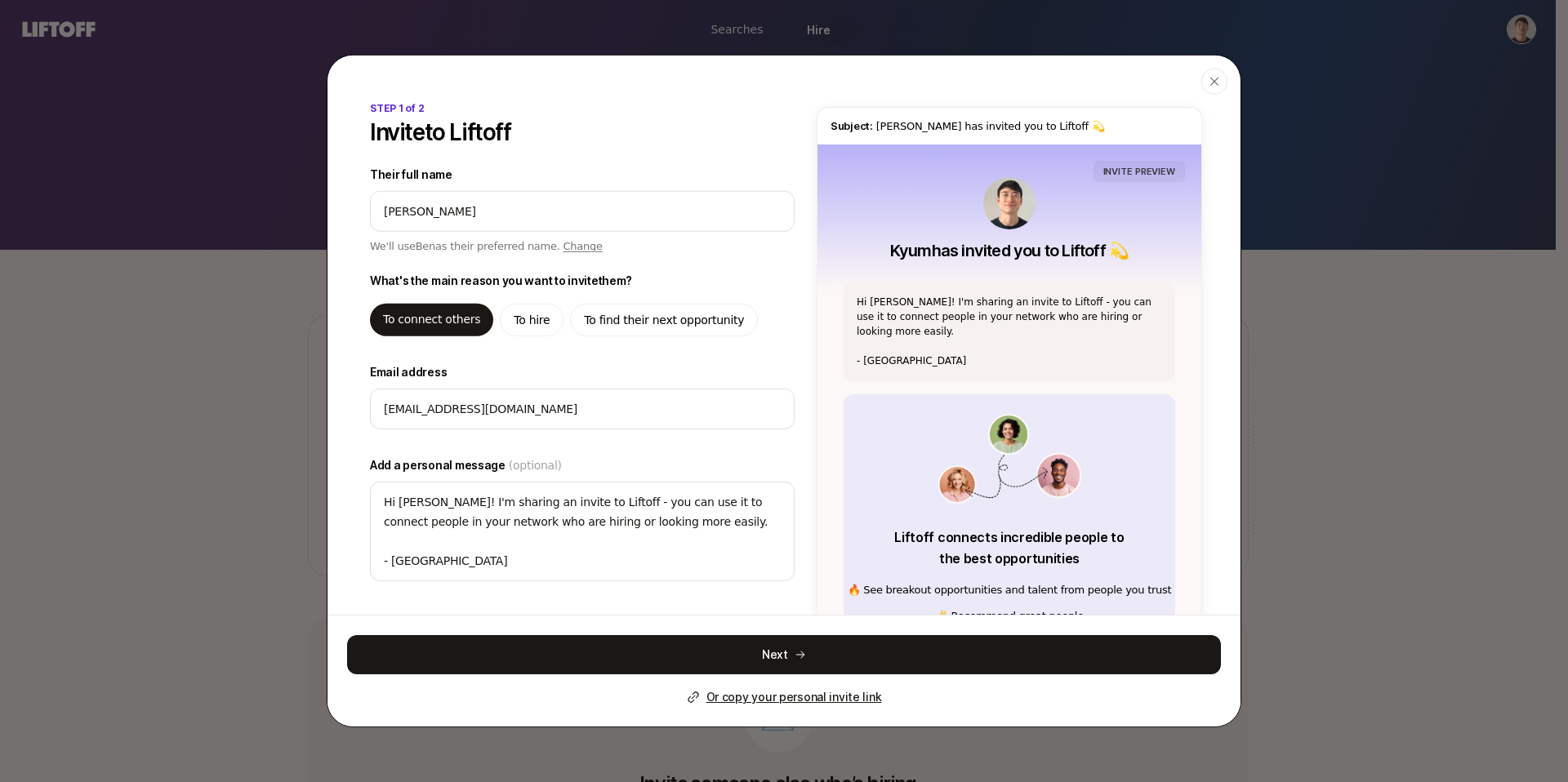
click at [537, 325] on p "To hire" at bounding box center [532, 320] width 36 height 20
type textarea "x"
type textarea "Hi [PERSON_NAME]! I'm sharing an invite to Liftoff - you can use it to hire, an…"
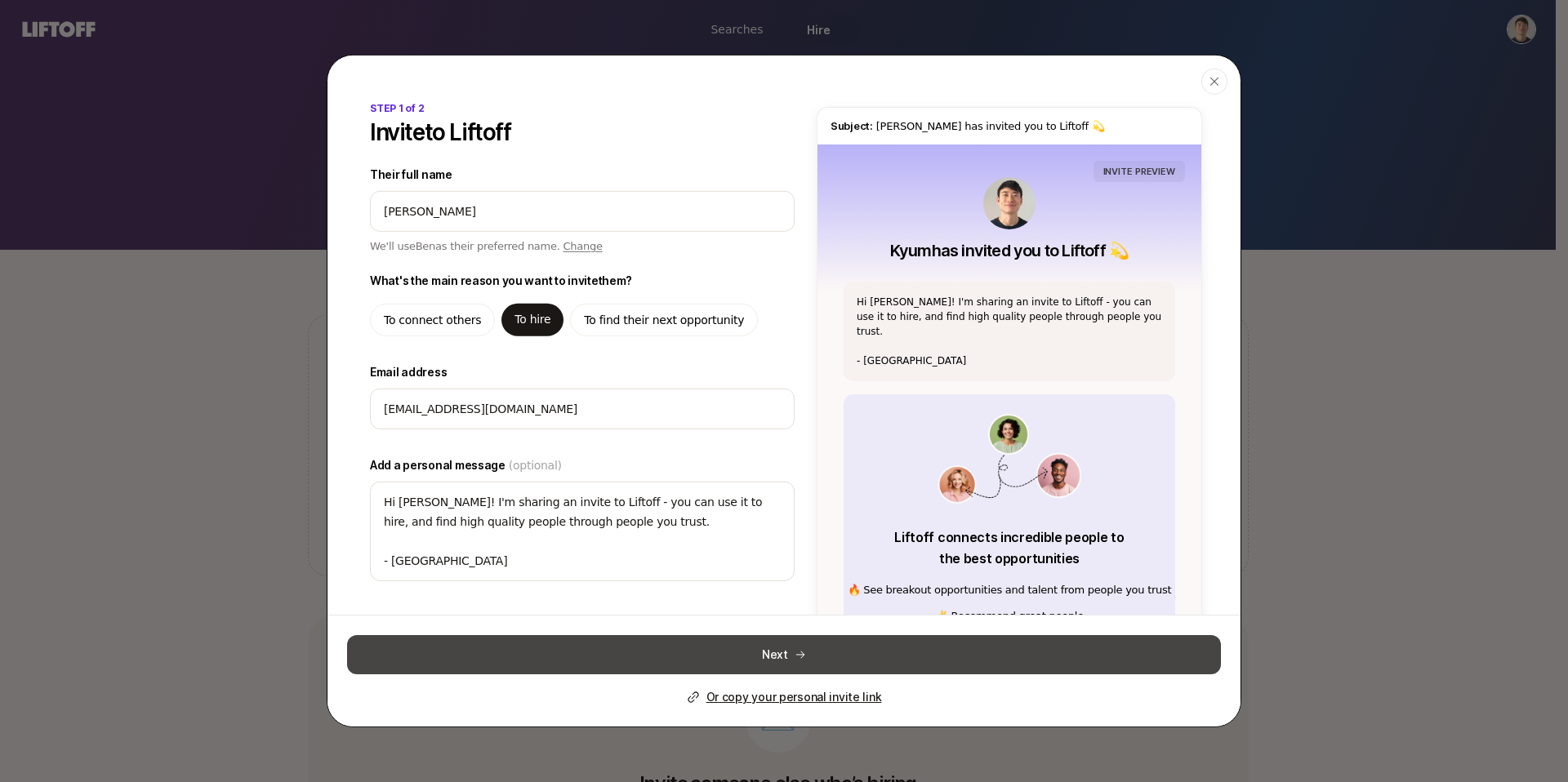
click at [795, 657] on icon at bounding box center [800, 655] width 11 height 11
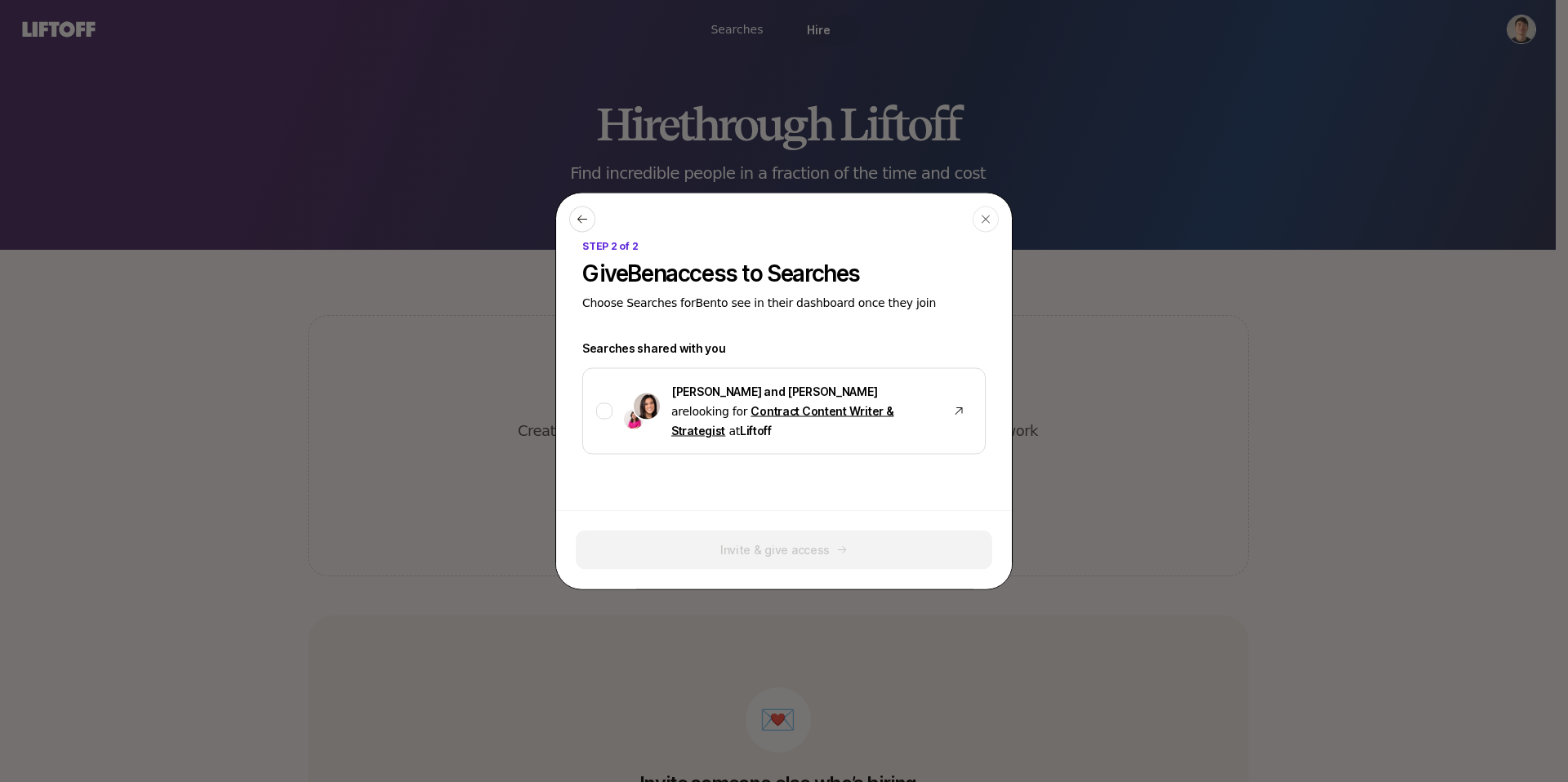
click at [784, 547] on div "Invite & give access" at bounding box center [784, 551] width 417 height 39
click at [604, 407] on div at bounding box center [603, 411] width 16 height 16
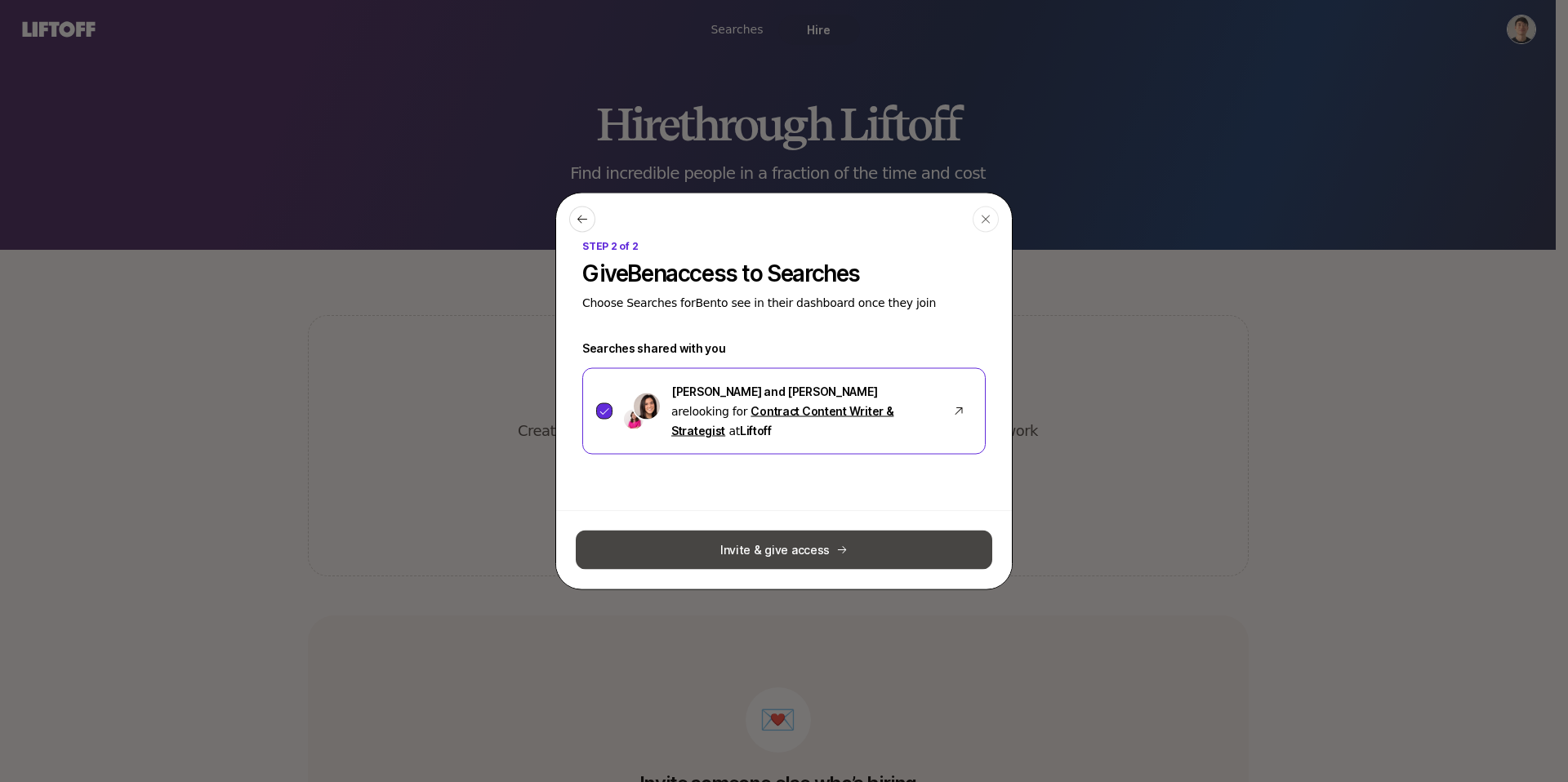
click at [609, 414] on icon at bounding box center [603, 411] width 11 height 11
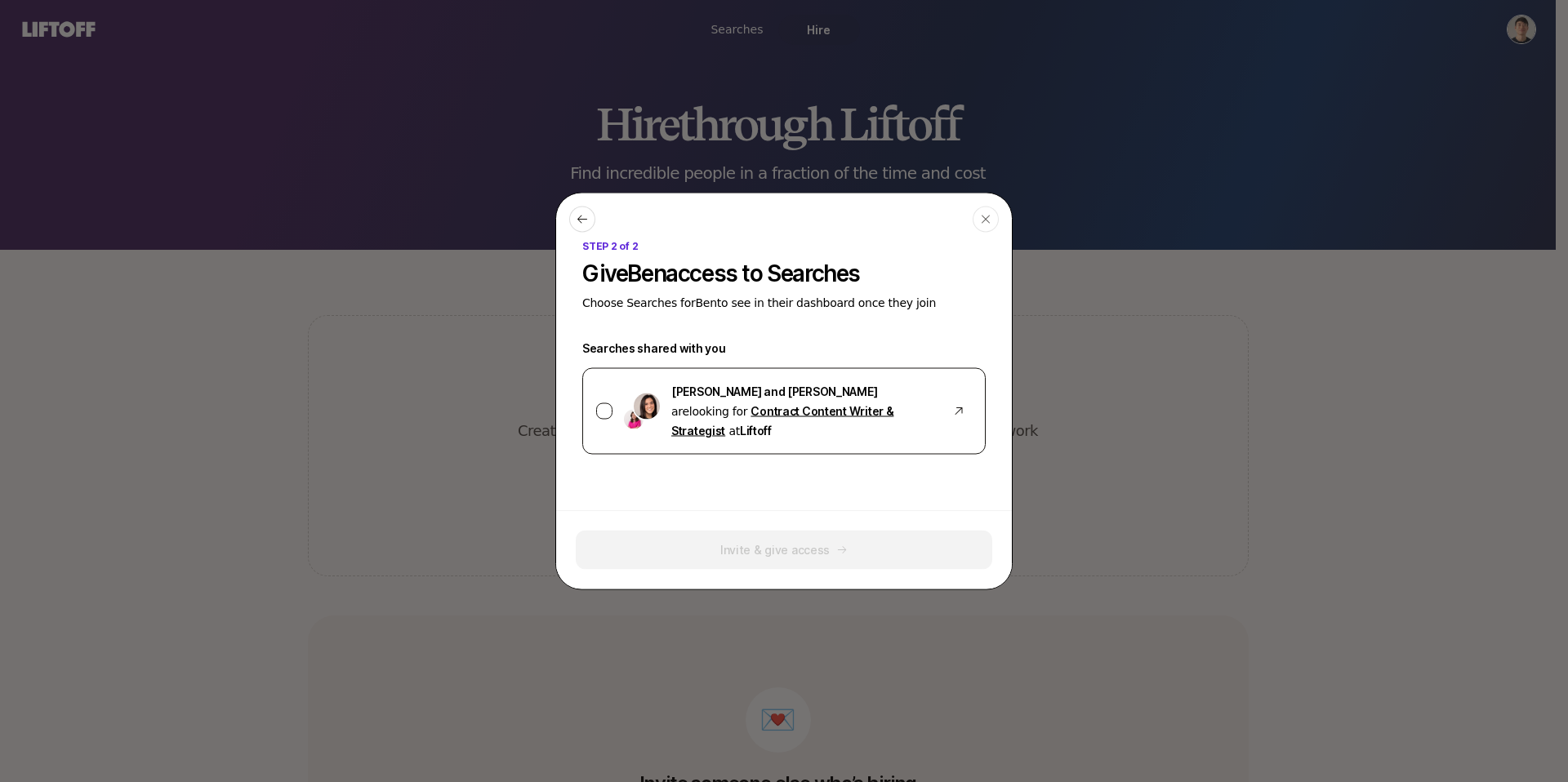
click at [842, 534] on div "Invite & give access" at bounding box center [784, 551] width 417 height 39
click at [842, 533] on div "Invite & give access" at bounding box center [784, 551] width 417 height 39
click at [843, 534] on div "Invite & give access" at bounding box center [784, 551] width 417 height 39
click at [720, 489] on div "STEP 2 of 2 Give Ben access to Searches Choose Searches for Ben to see in their…" at bounding box center [784, 414] width 456 height 350
click at [603, 406] on div at bounding box center [603, 411] width 16 height 16
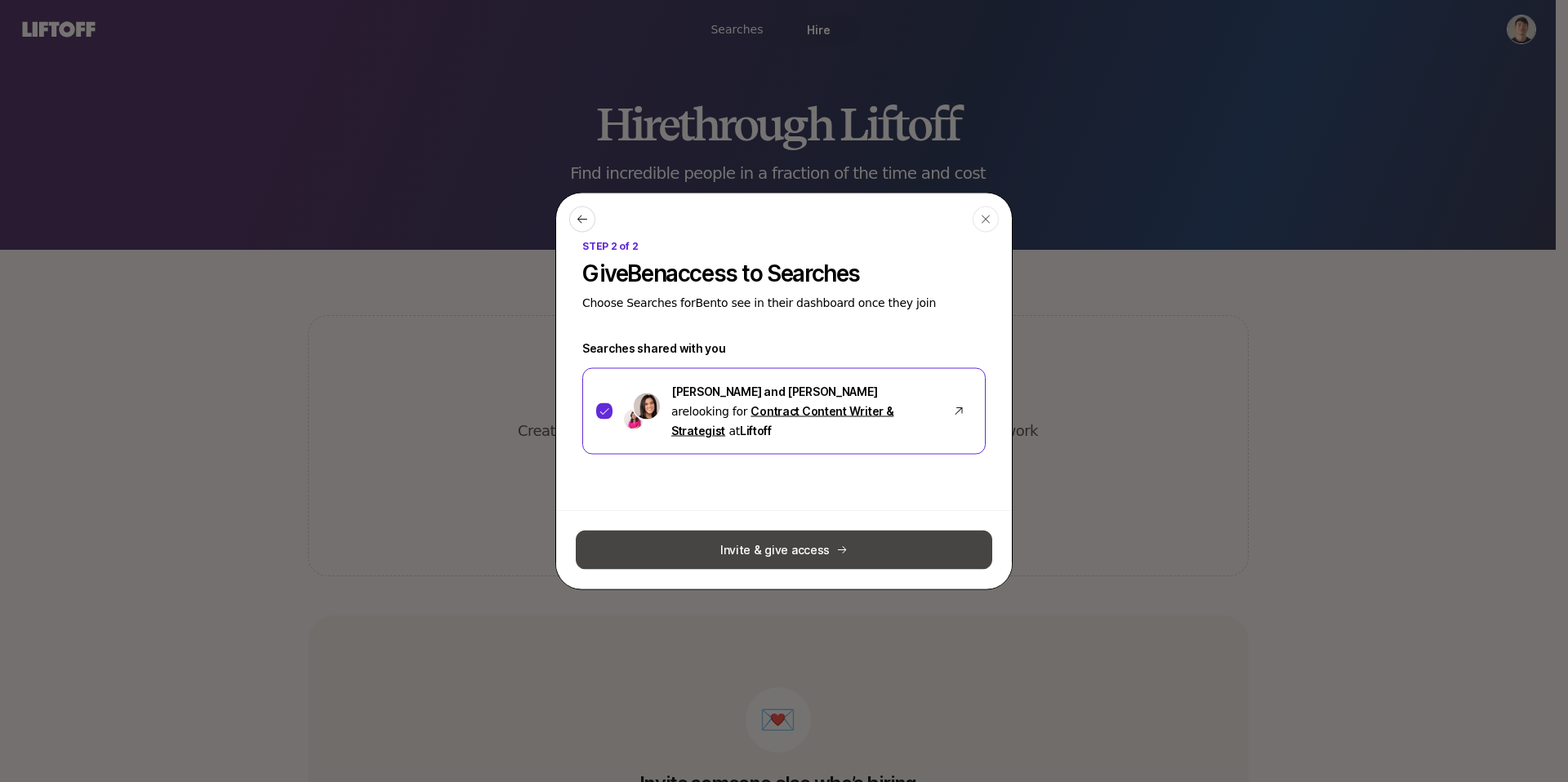
click at [802, 550] on button "Invite & give access" at bounding box center [784, 551] width 417 height 39
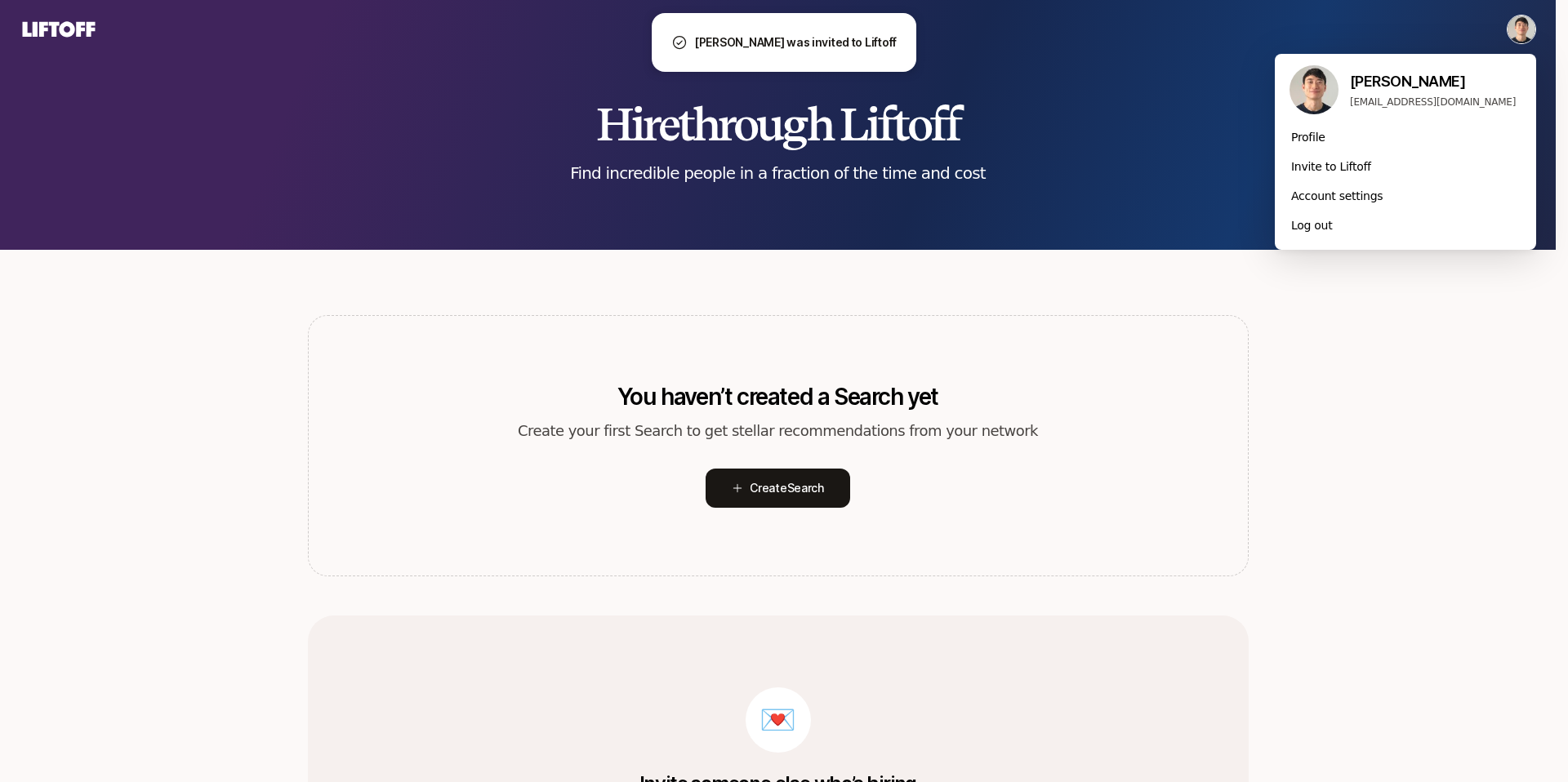
click at [1528, 27] on html "Searches Hire Hire through Liftoff Find incredible people in a fraction of the …" at bounding box center [784, 391] width 1568 height 782
click at [1348, 174] on div "Invite to Liftoff" at bounding box center [1405, 166] width 261 height 29
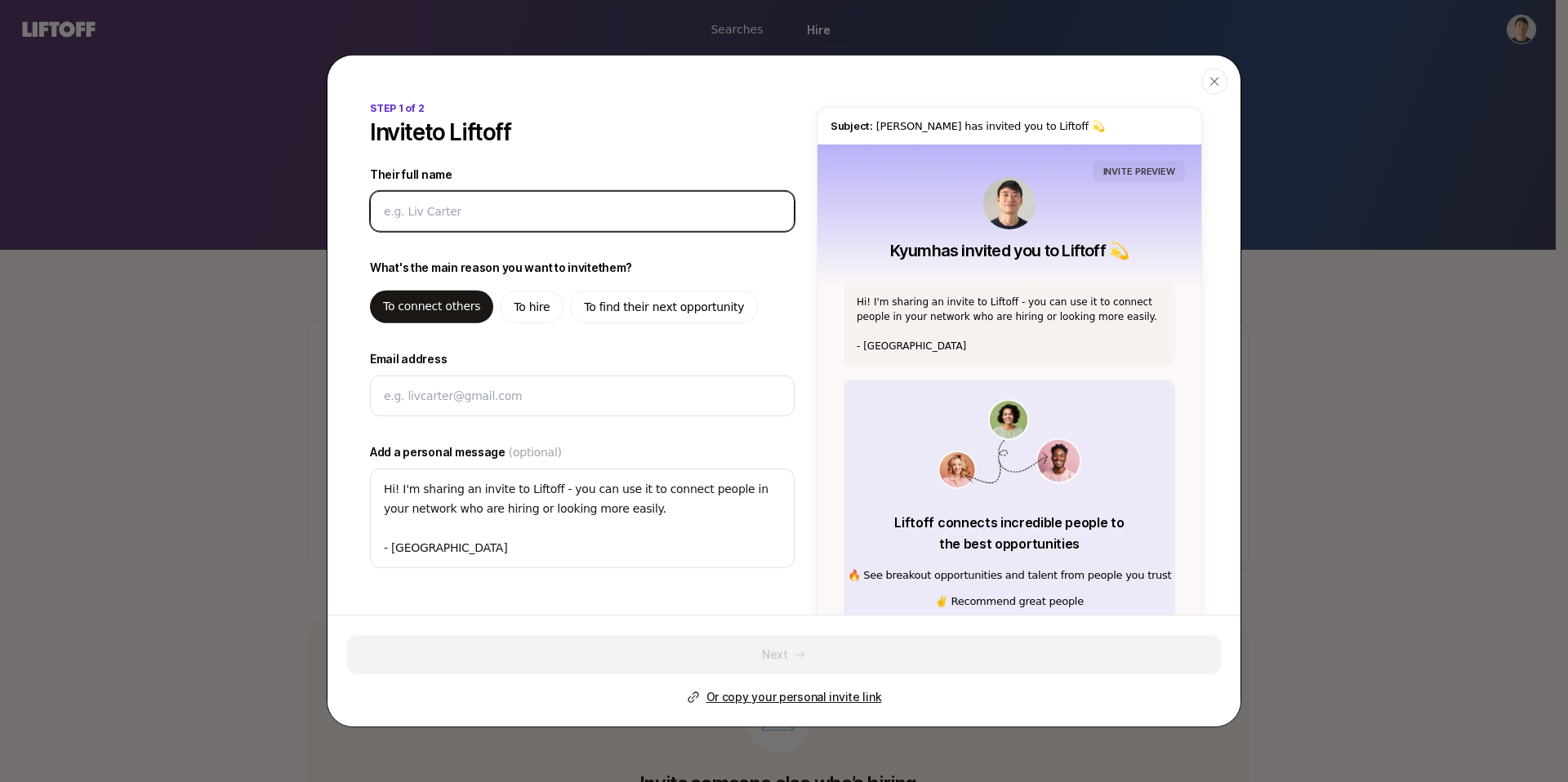
click at [445, 215] on input "Their full name" at bounding box center [582, 211] width 397 height 20
type textarea "x"
type input "C"
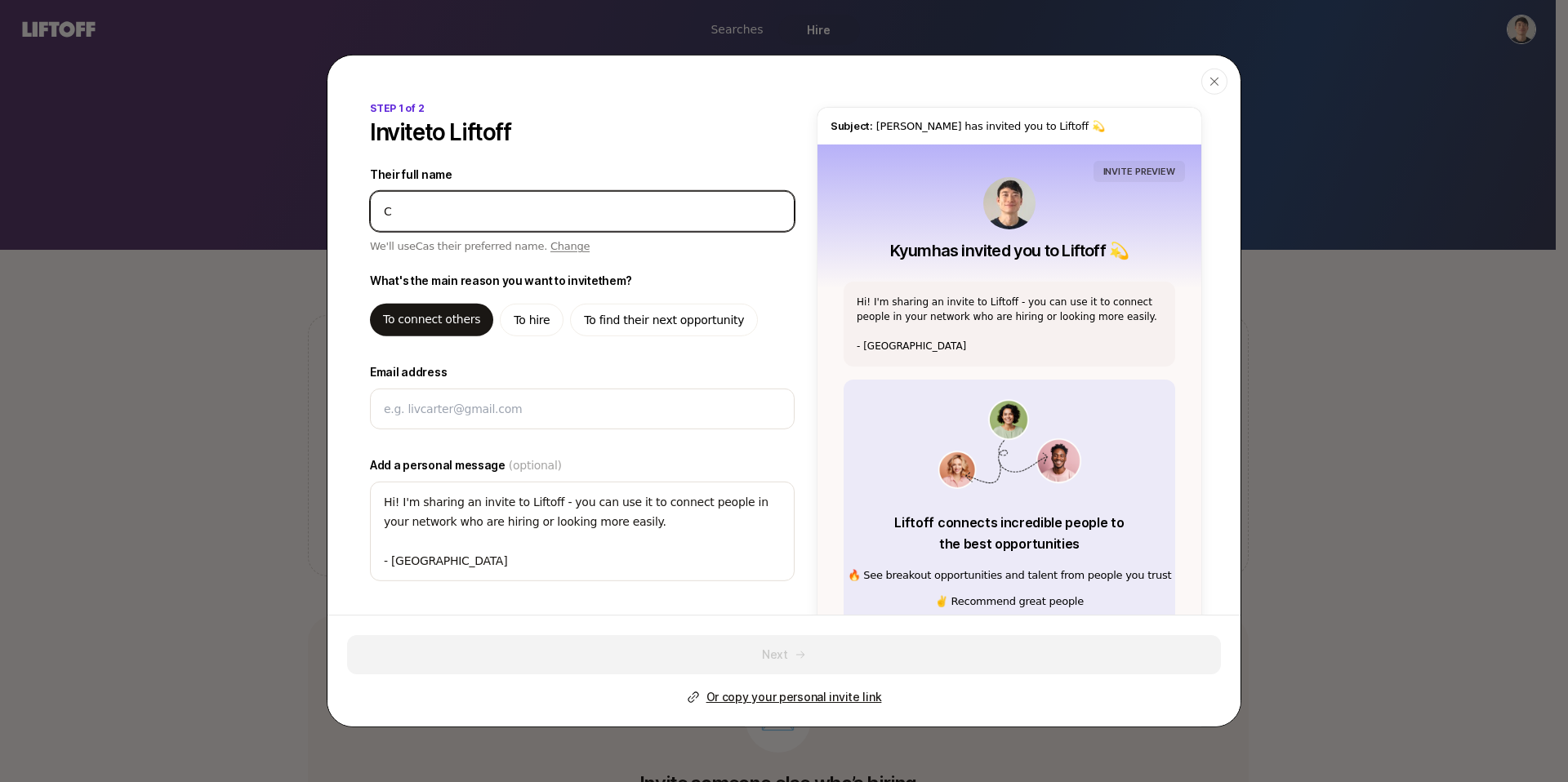
type textarea "x"
type input "Cl"
type textarea "x"
type input "Cla"
type textarea "x"
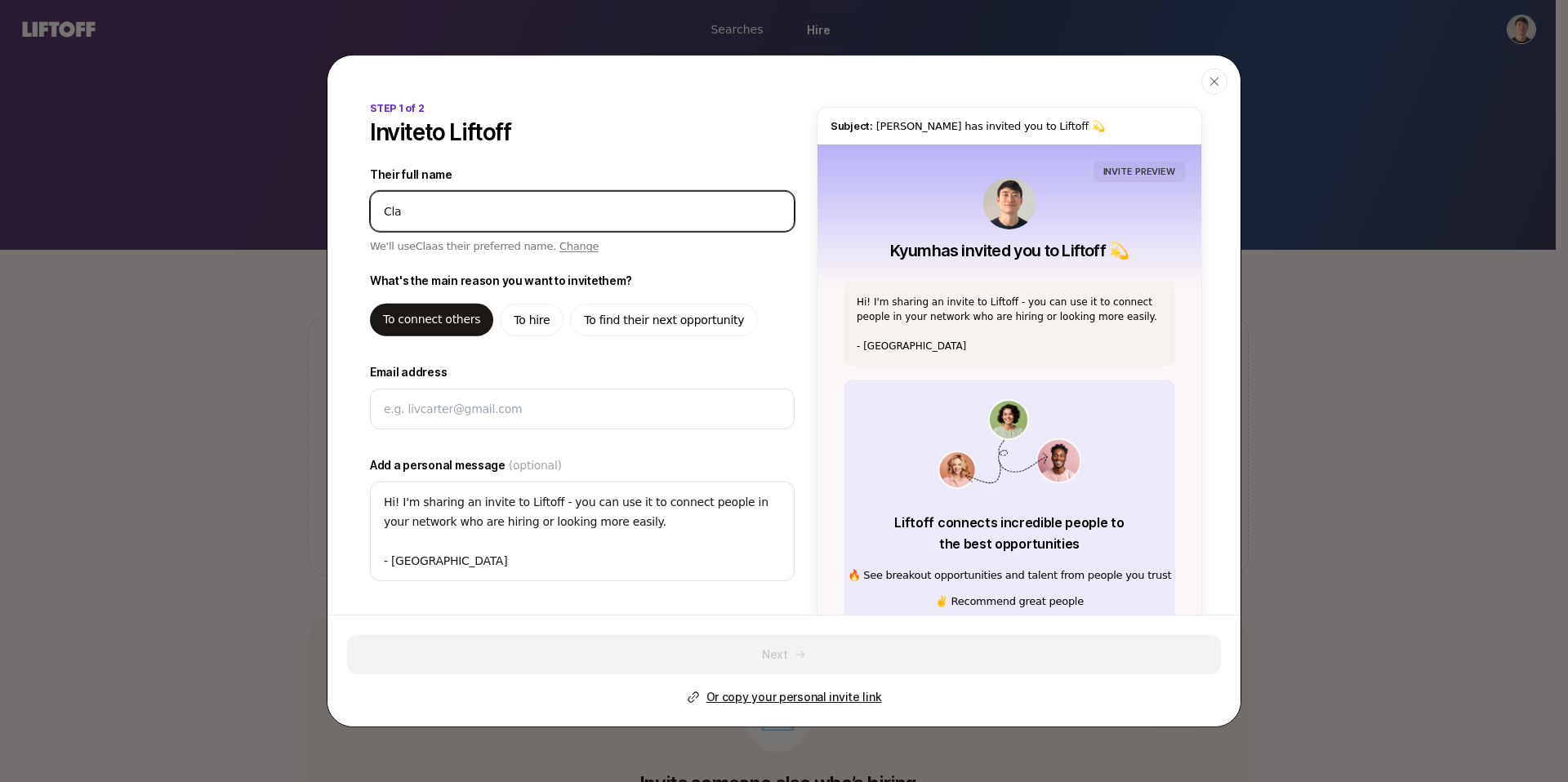
type input "Clar"
type textarea "x"
type input "[PERSON_NAME]"
type textarea "x"
type input "[PERSON_NAME]"
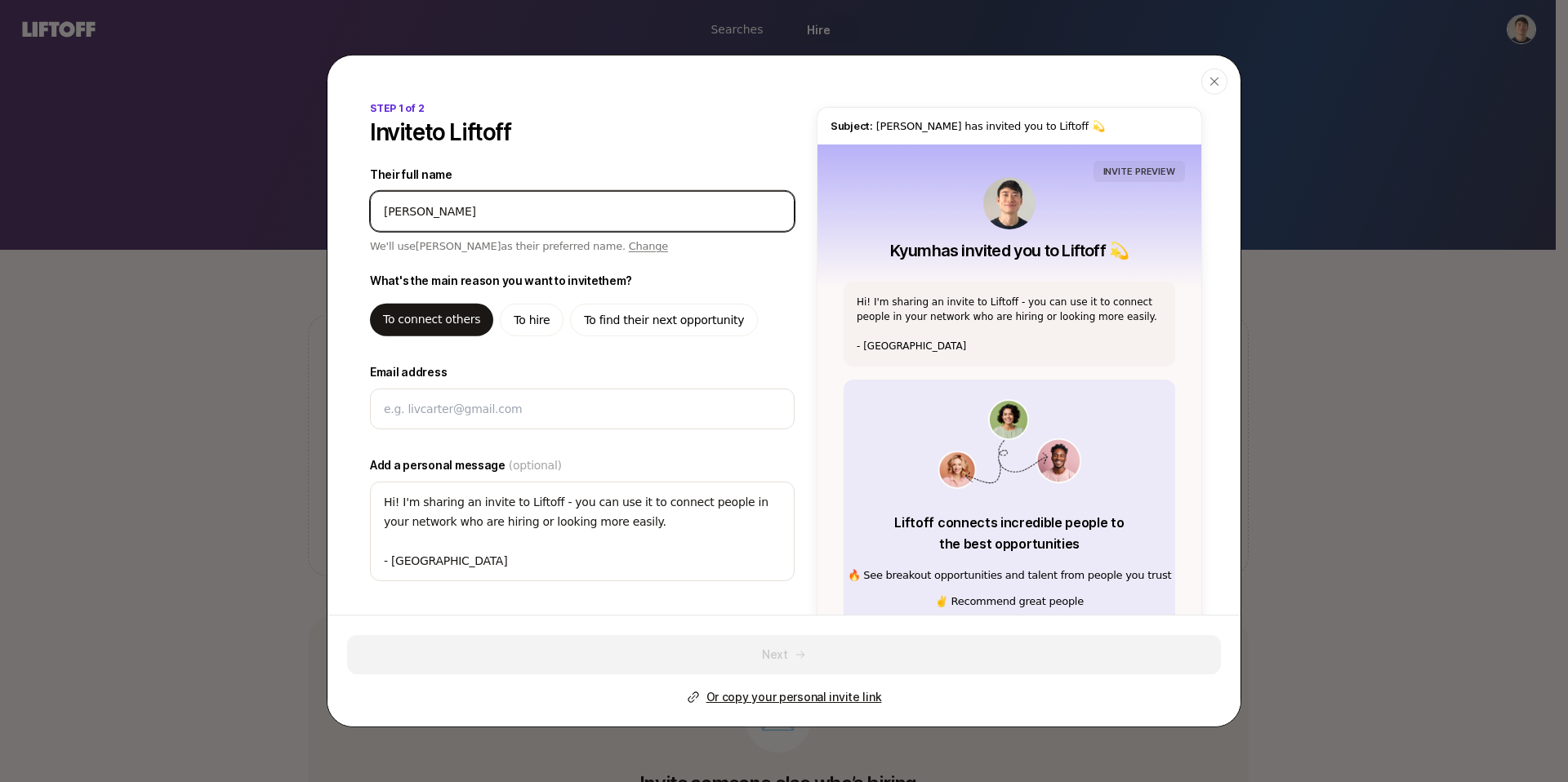
type textarea "x"
type input "[PERSON_NAME]"
type textarea "x"
type input "[PERSON_NAME]"
type textarea "x"
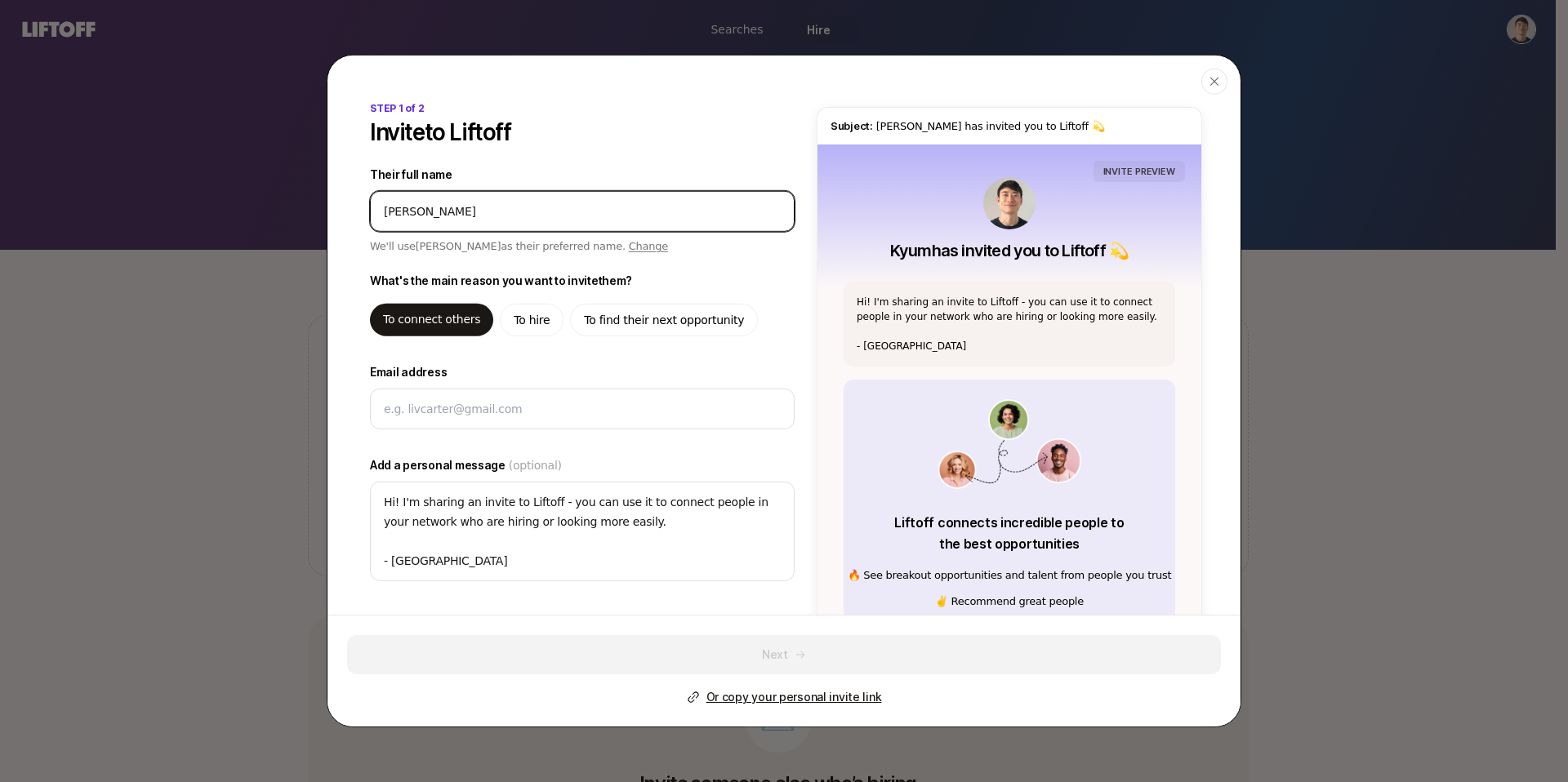
type input "[PERSON_NAME]"
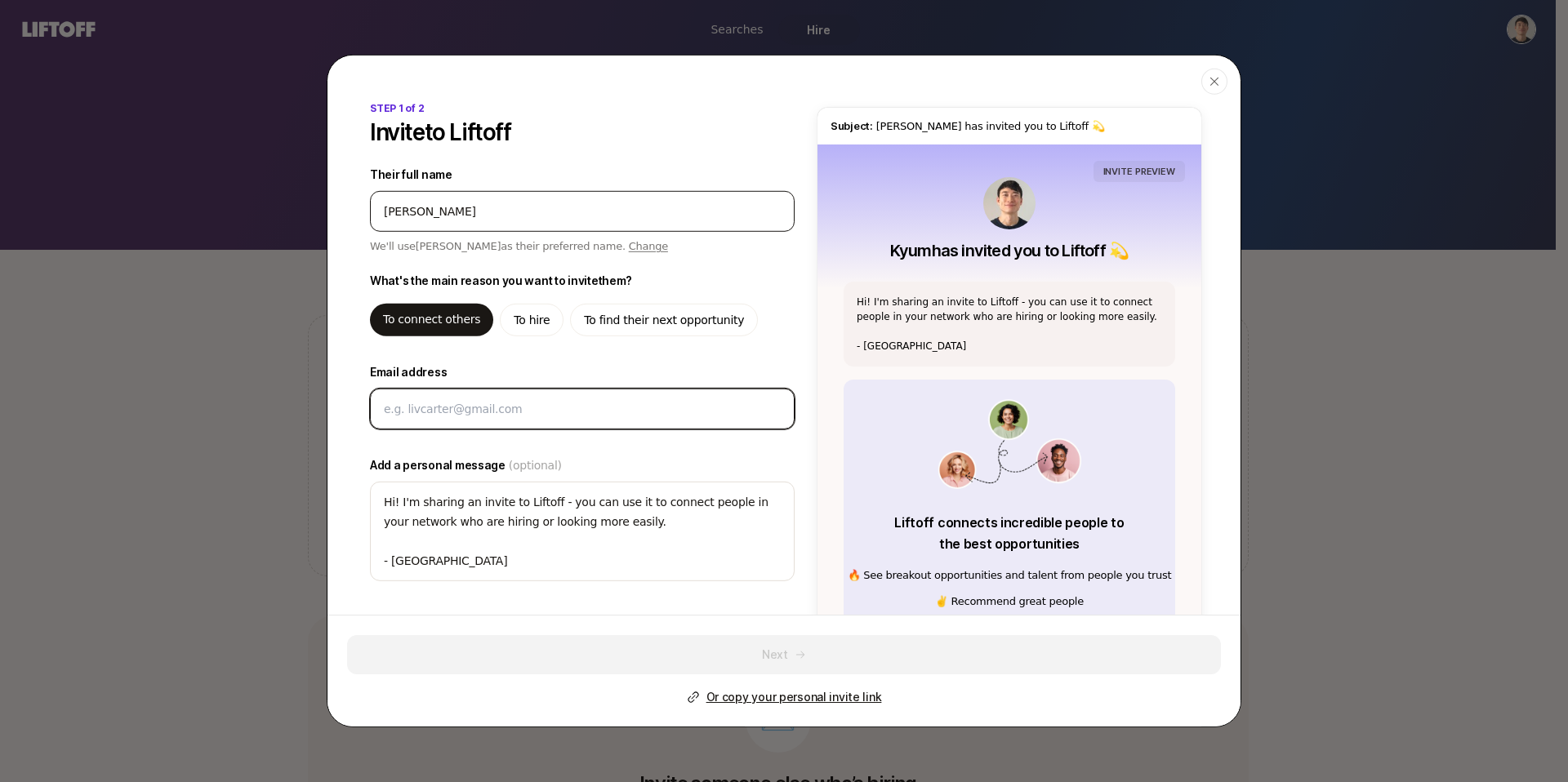
type textarea "x"
type textarea "Hi [PERSON_NAME]! I'm sharing an invite to Liftoff - you can use it to connect …"
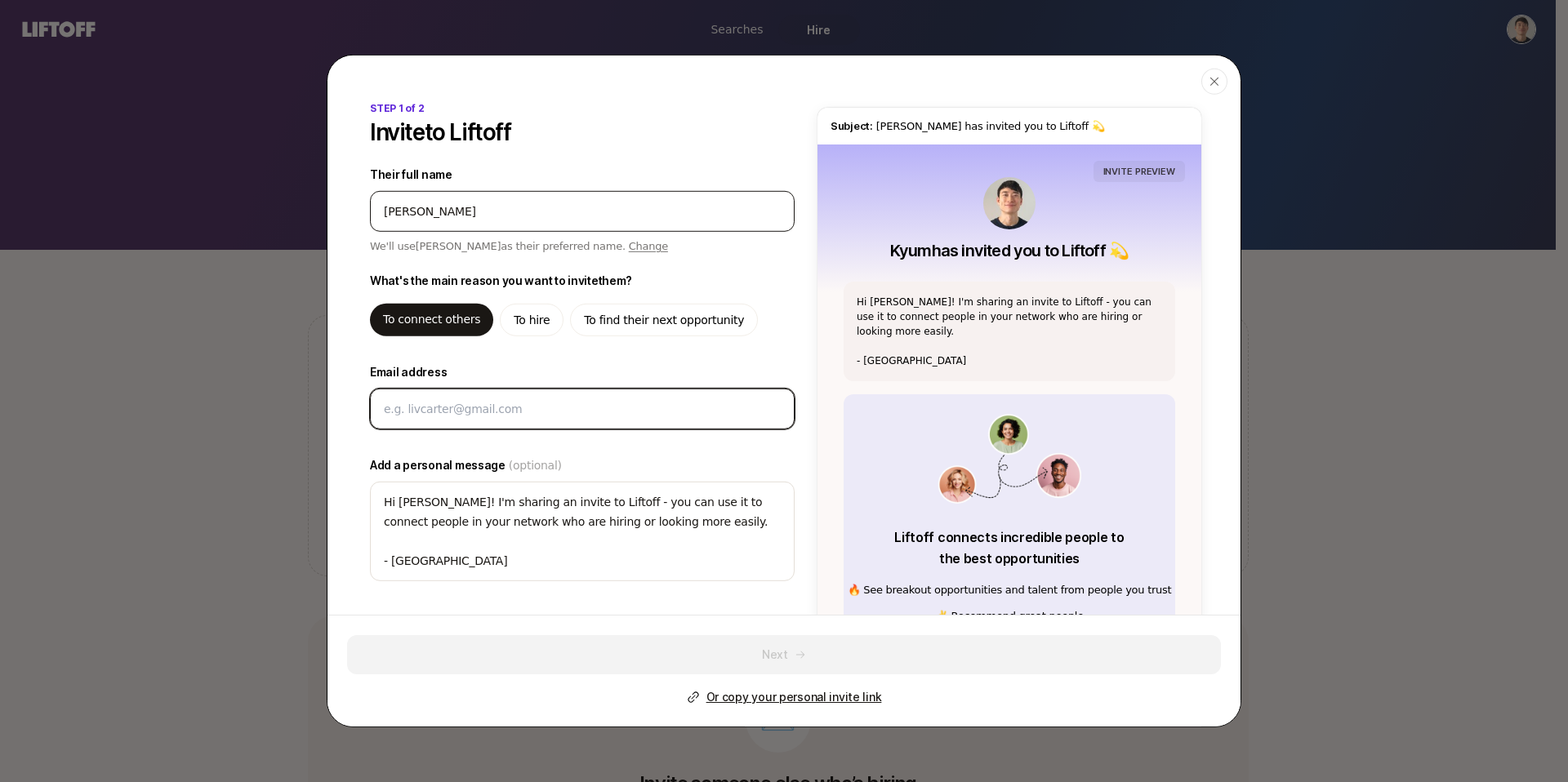
type textarea "x"
type input "c"
type textarea "x"
type input "cl"
type textarea "x"
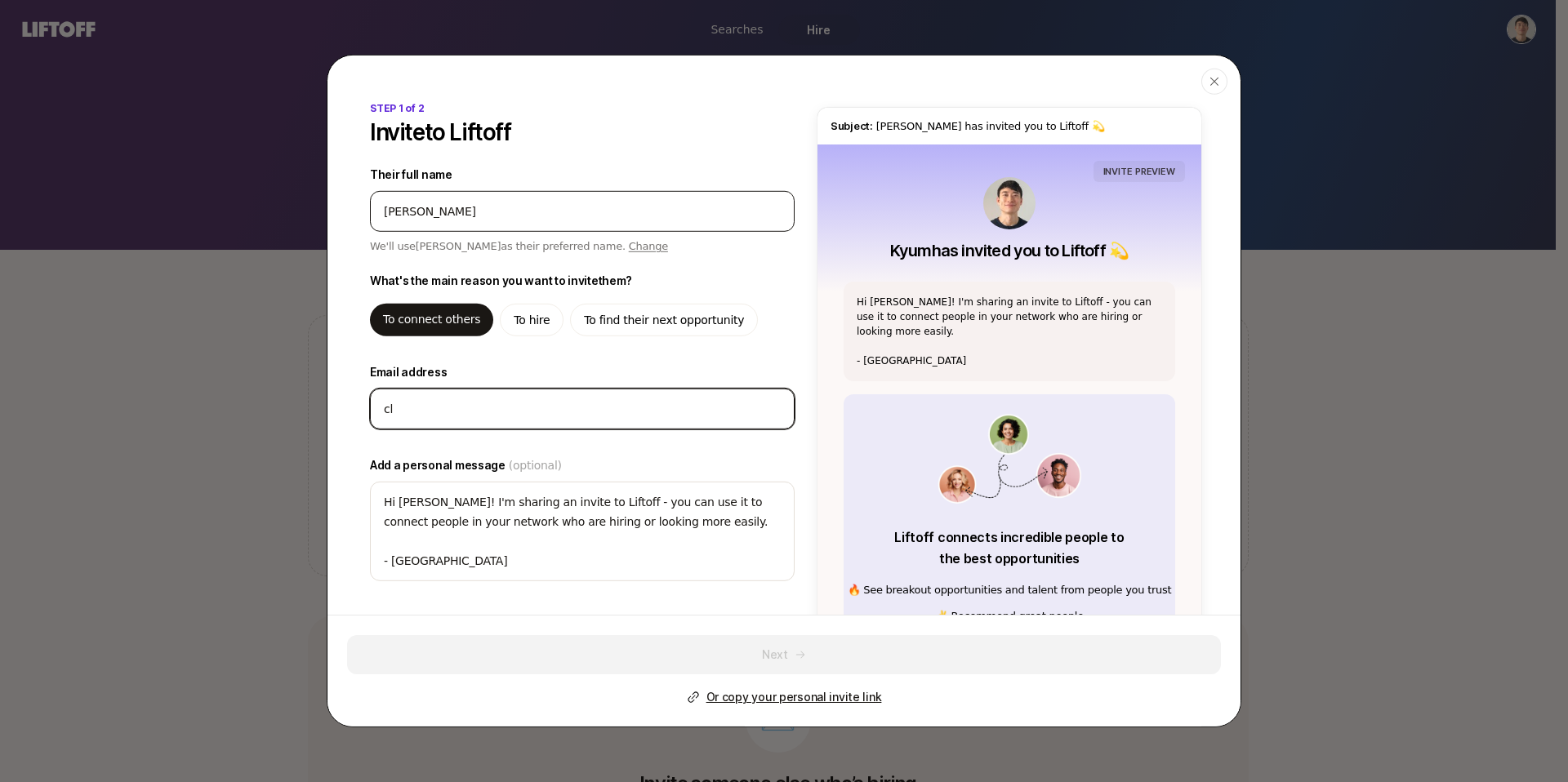
type input "cla"
type textarea "x"
type input "clar"
type textarea "x"
type input "[PERSON_NAME]"
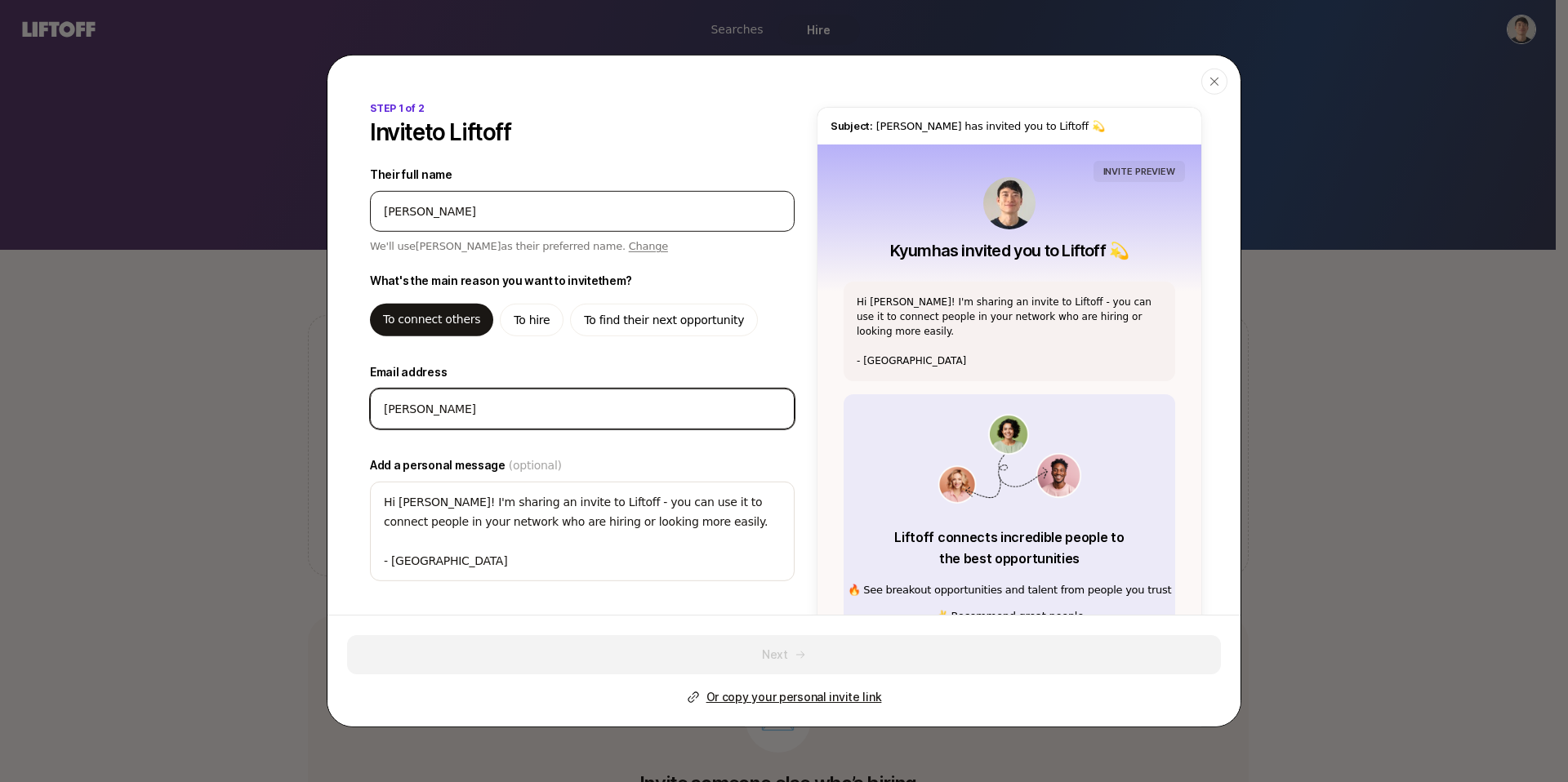
type textarea "x"
type input "[PERSON_NAME]@"
type textarea "x"
type input "[PERSON_NAME]@l"
type textarea "x"
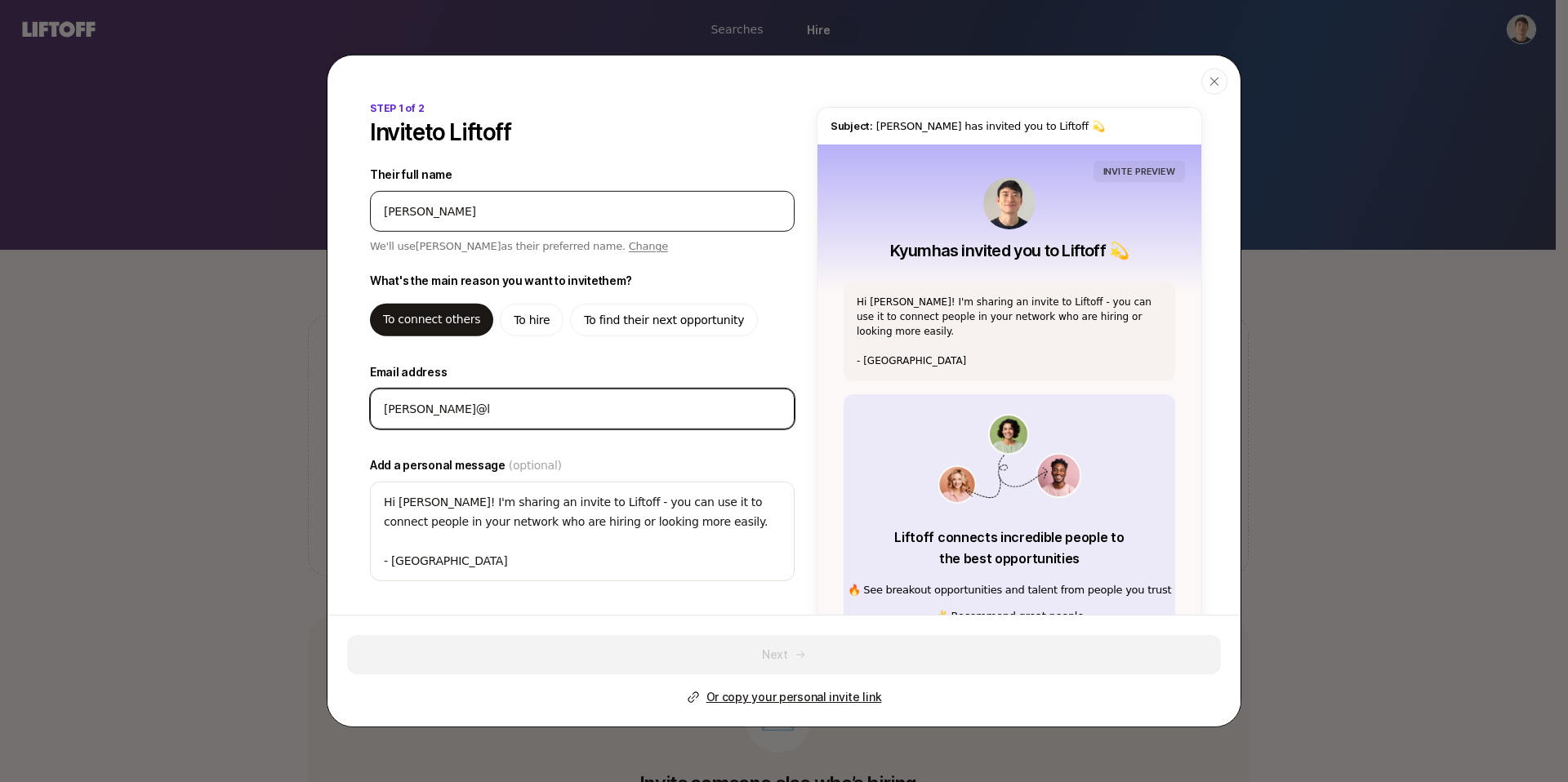
type input "[PERSON_NAME]@li"
type textarea "x"
type input "[PERSON_NAME]@[PERSON_NAME]"
type textarea "x"
type input "[PERSON_NAME]@line"
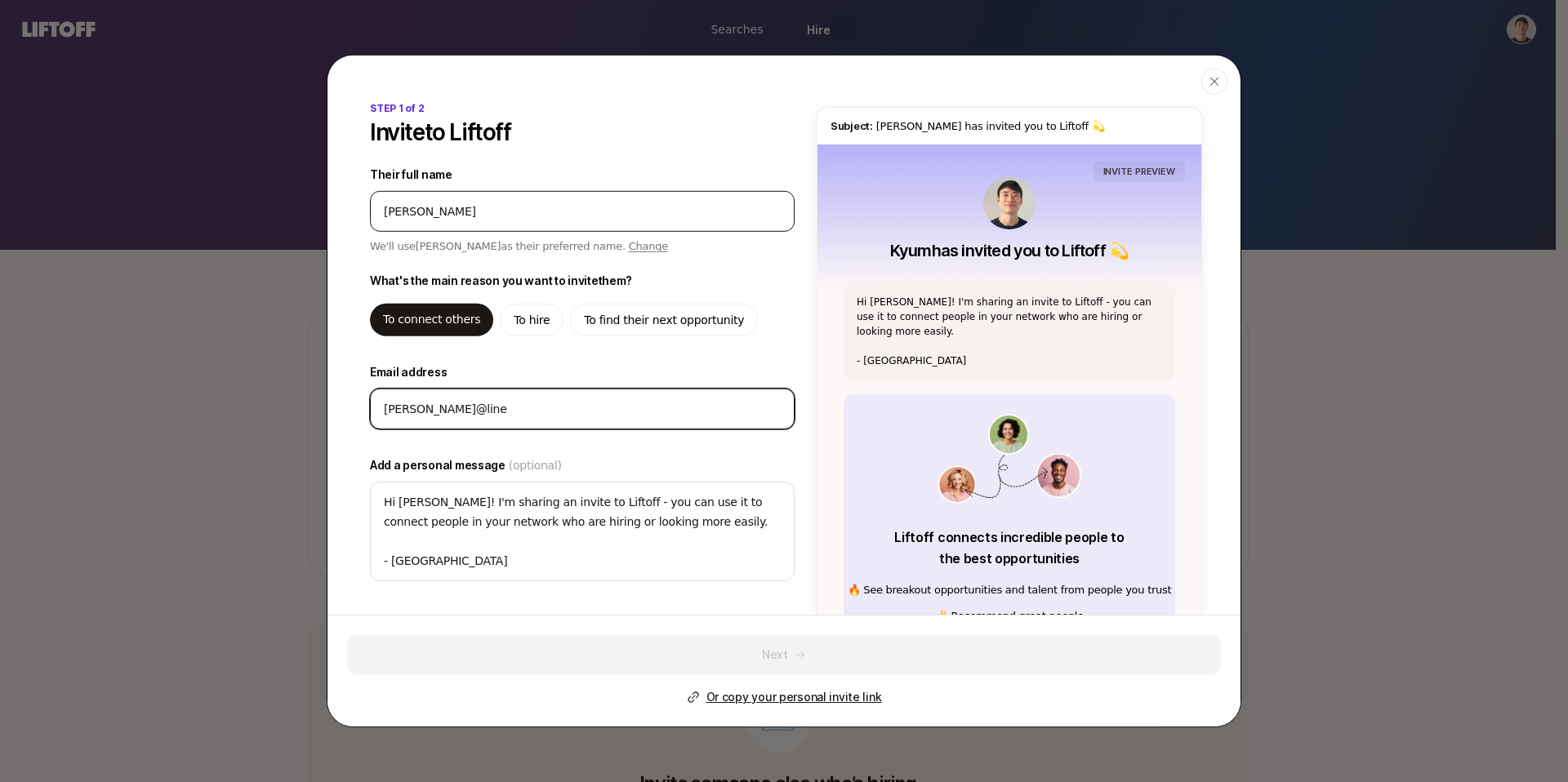
type textarea "x"
type input "[PERSON_NAME]@liner"
type textarea "x"
type input "[PERSON_NAME]@linerc"
type textarea "x"
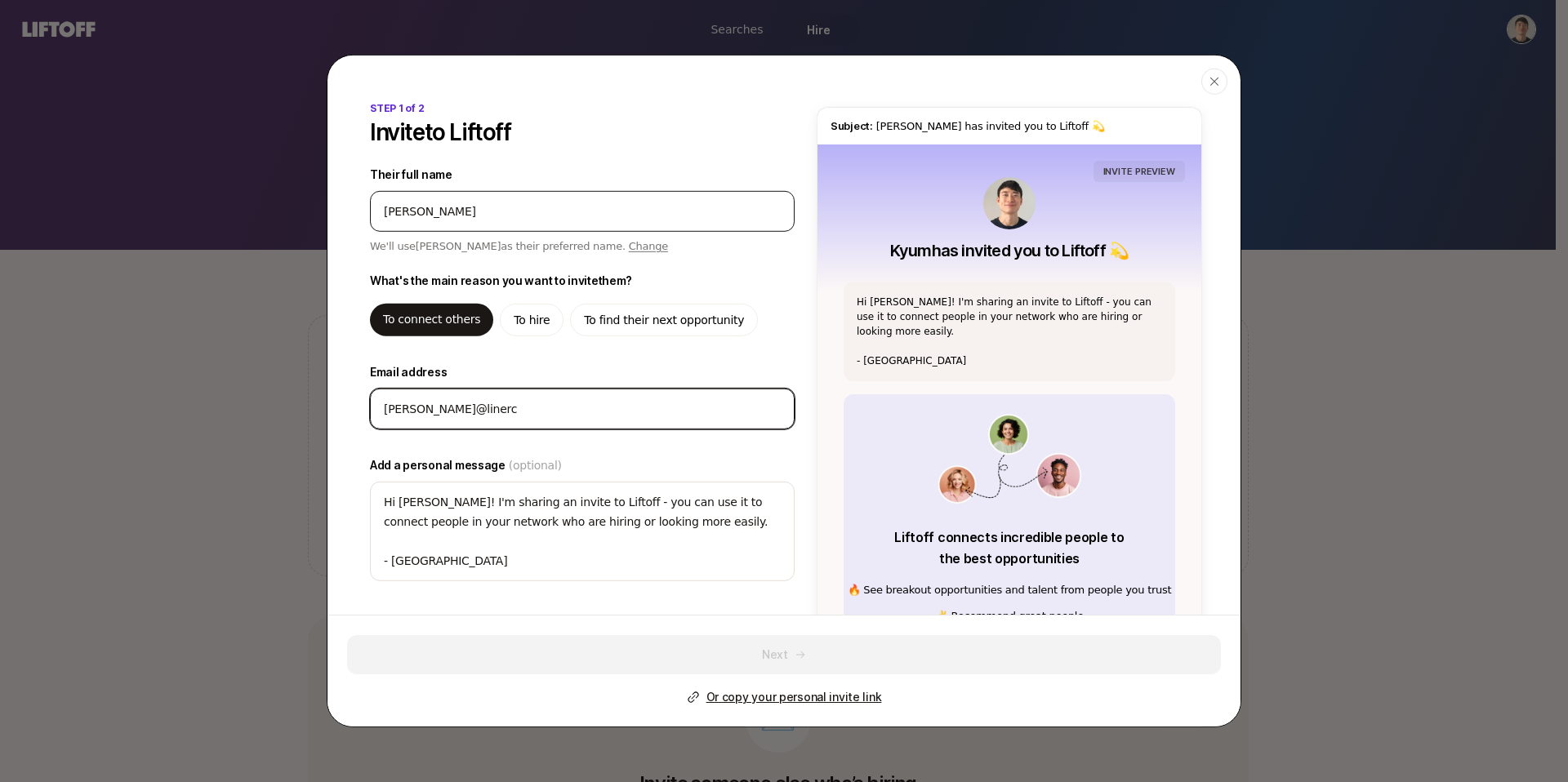
type input "[PERSON_NAME]@linerco"
type textarea "x"
type input "[PERSON_NAME]@linercor"
type textarea "x"
type input "[PERSON_NAME]@linercorp"
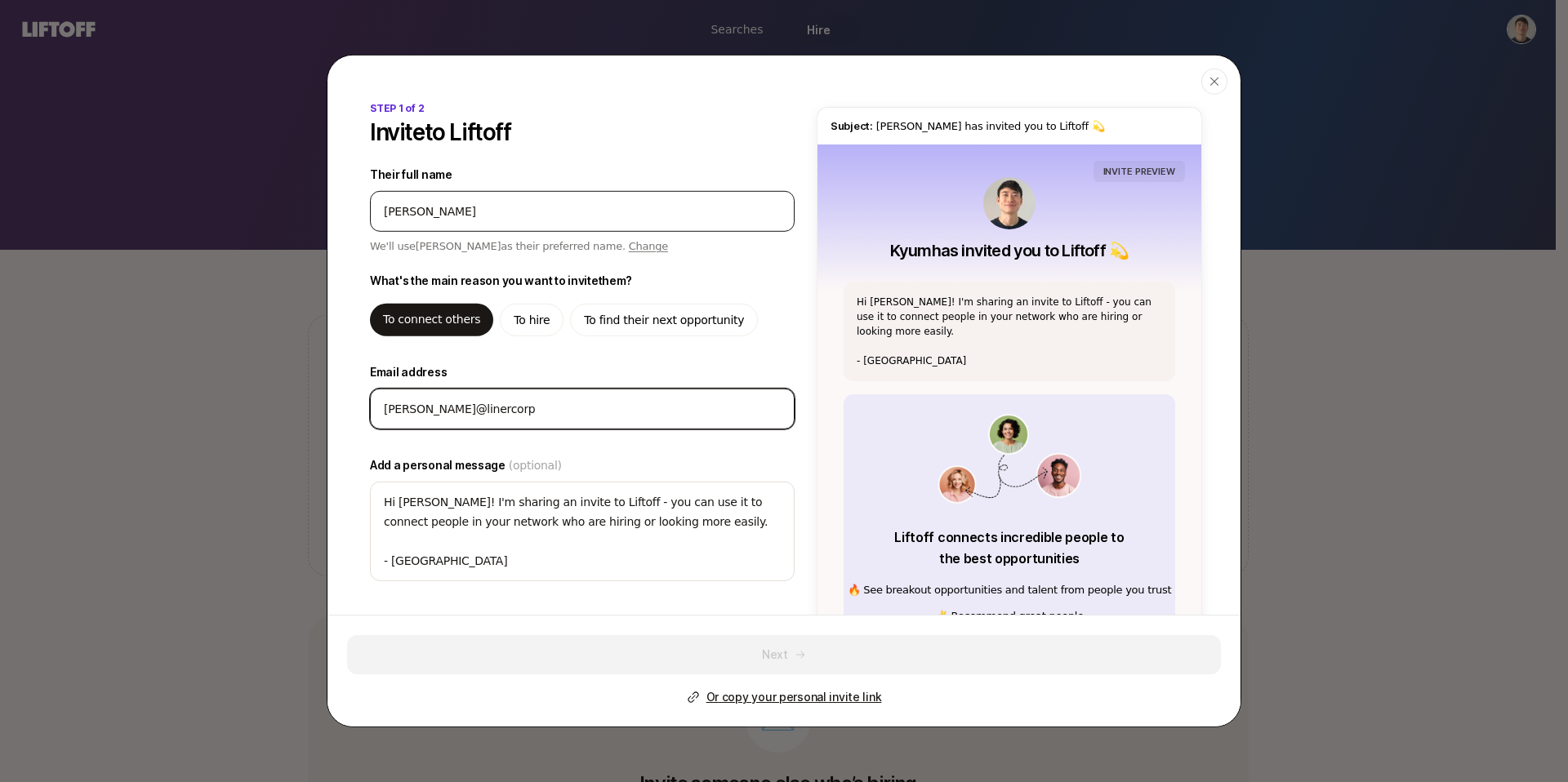
type textarea "x"
type input "[PERSON_NAME]@linercorp."
type textarea "x"
type input "[PERSON_NAME]@linercorp.c"
type textarea "x"
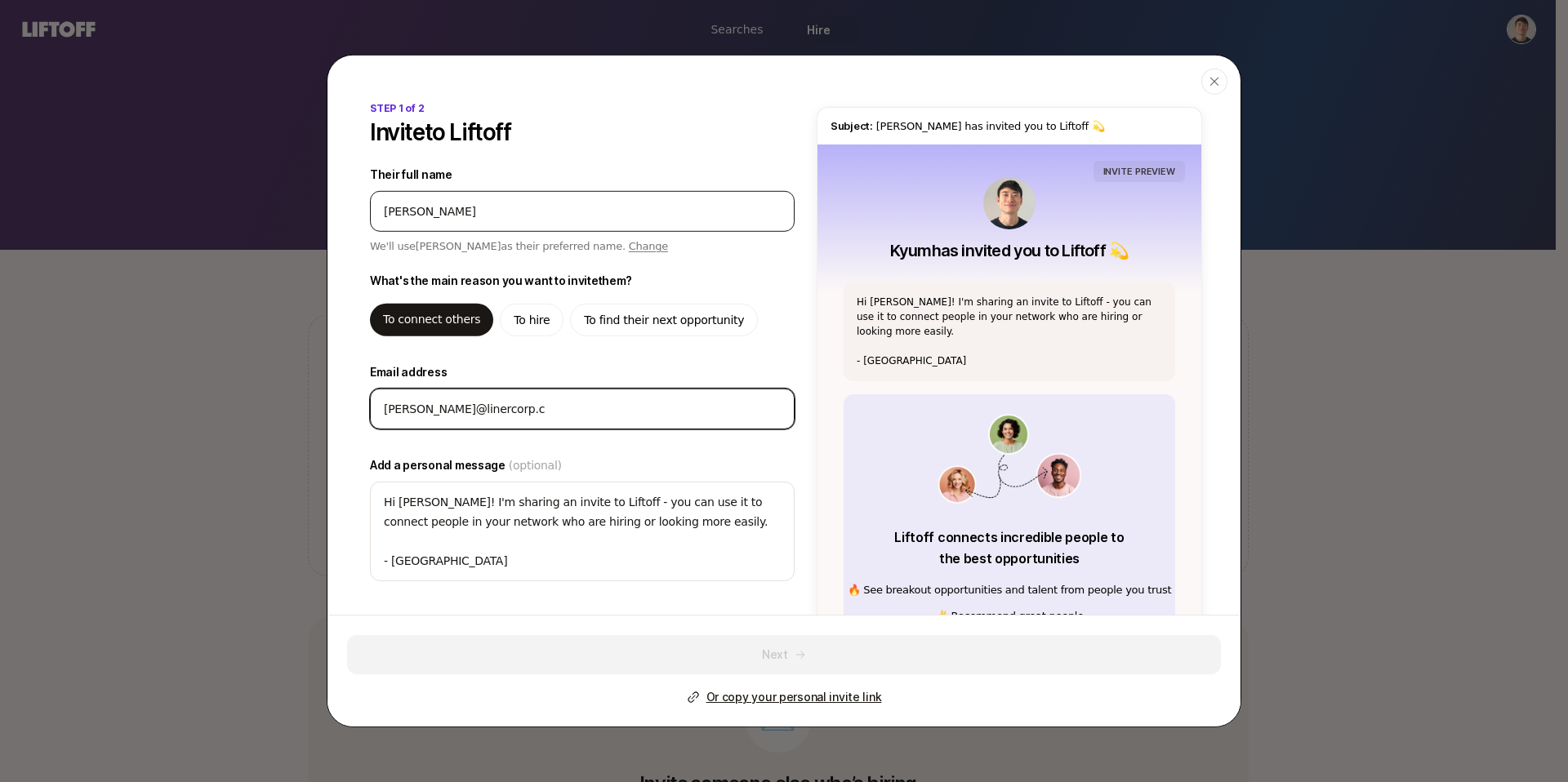
type input "[PERSON_NAME][EMAIL_ADDRESS][DOMAIN_NAME]"
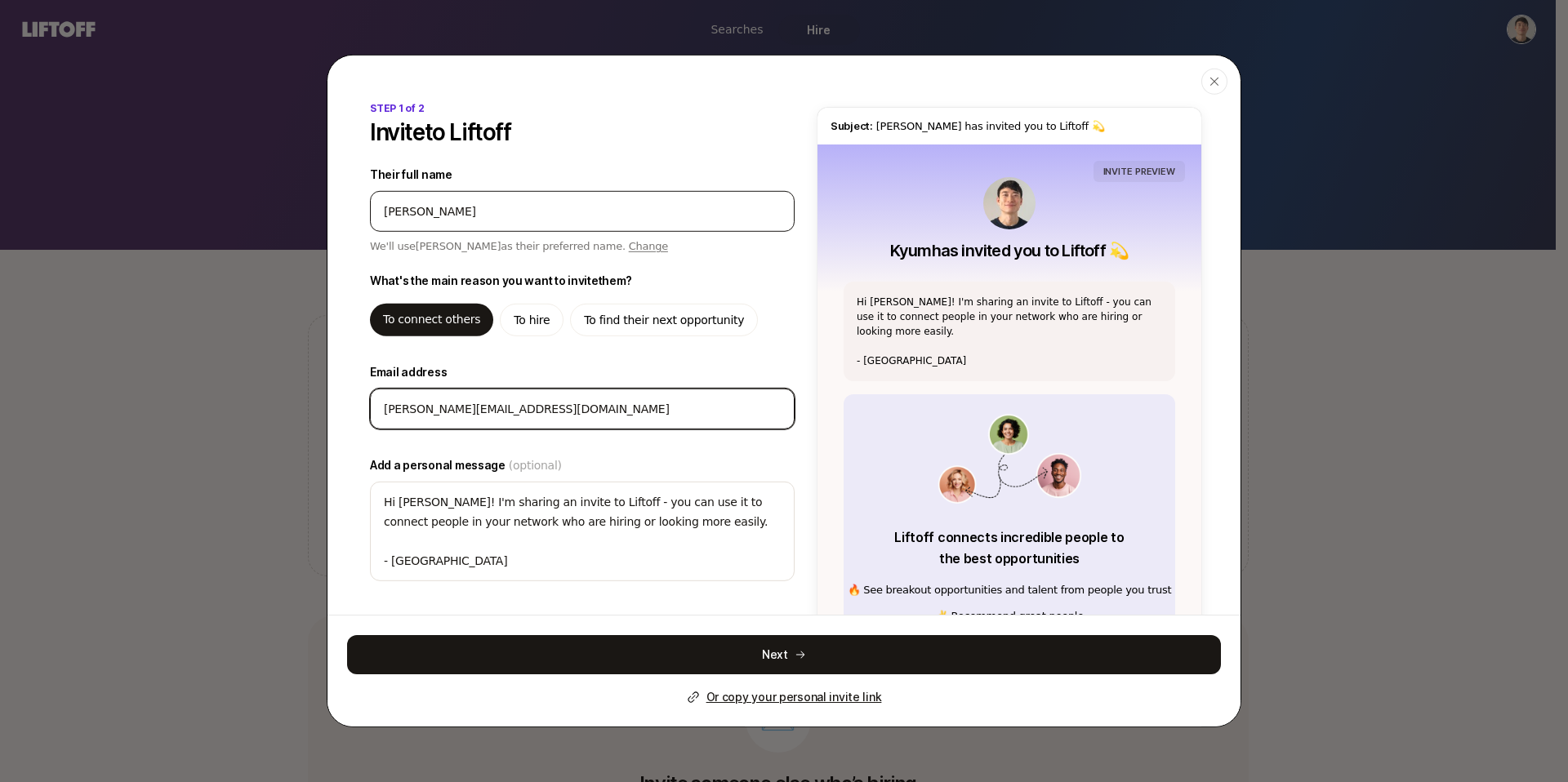
type textarea "x"
type input "[PERSON_NAME][EMAIL_ADDRESS][DOMAIN_NAME]"
click at [526, 307] on div "To hire" at bounding box center [531, 320] width 64 height 32
type textarea "x"
type textarea "Hi [PERSON_NAME]! I'm sharing an invite to Liftoff - you can use it to hire, an…"
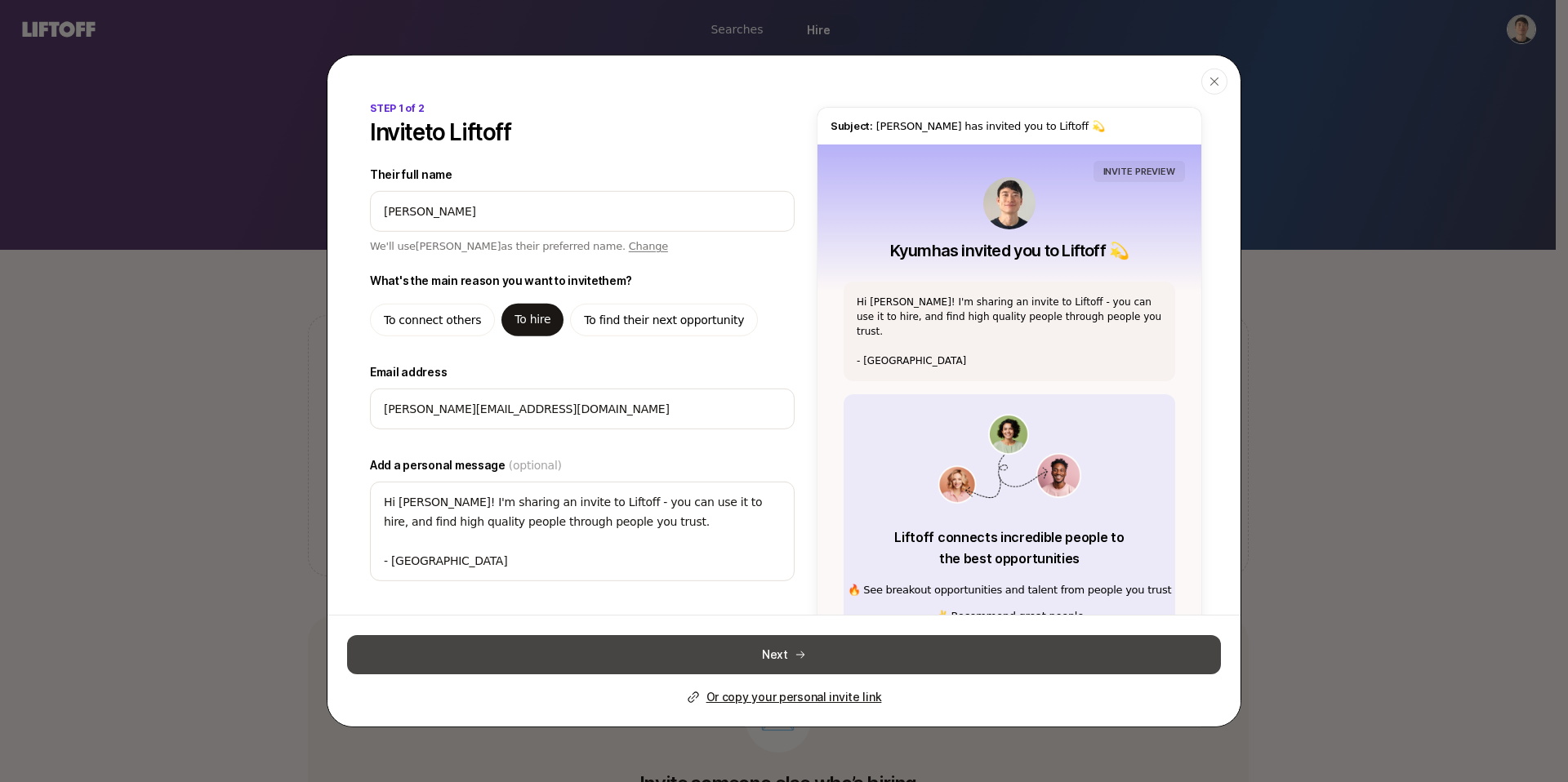
click at [749, 658] on button "Next" at bounding box center [784, 655] width 874 height 39
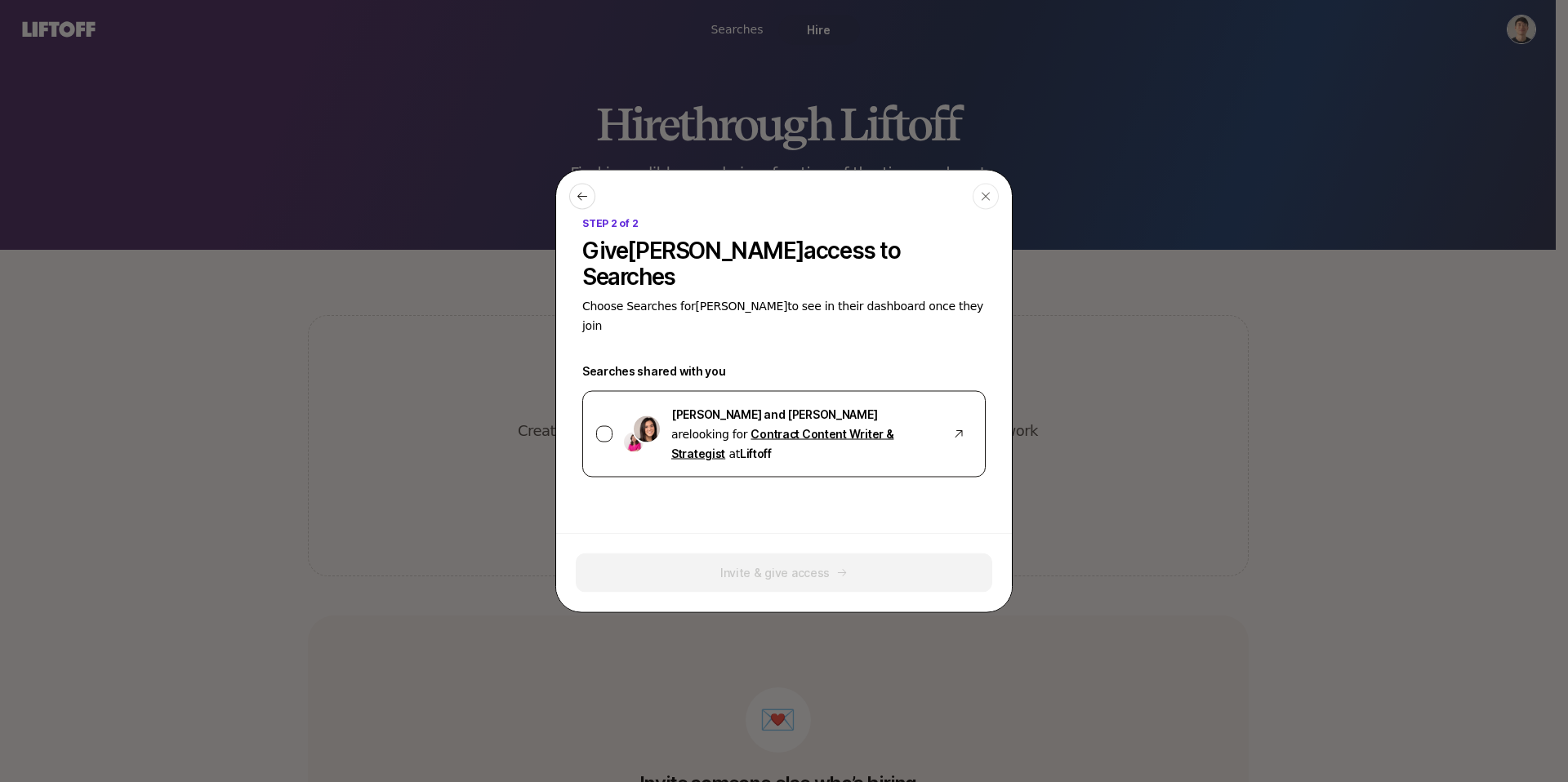
click at [601, 426] on div at bounding box center [603, 434] width 16 height 16
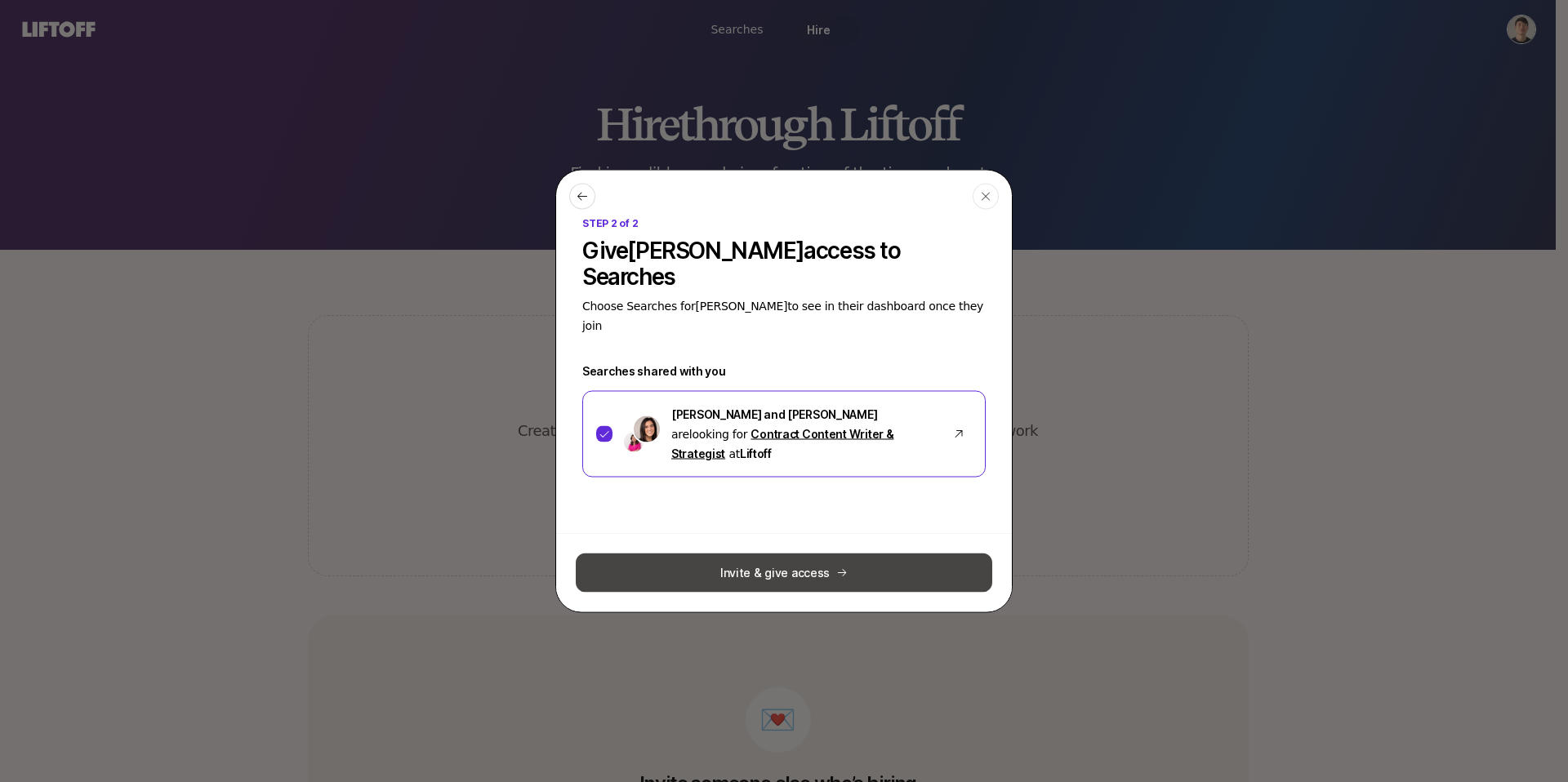
click at [762, 554] on button "Invite & give access" at bounding box center [784, 574] width 417 height 39
